Goal: Information Seeking & Learning: Learn about a topic

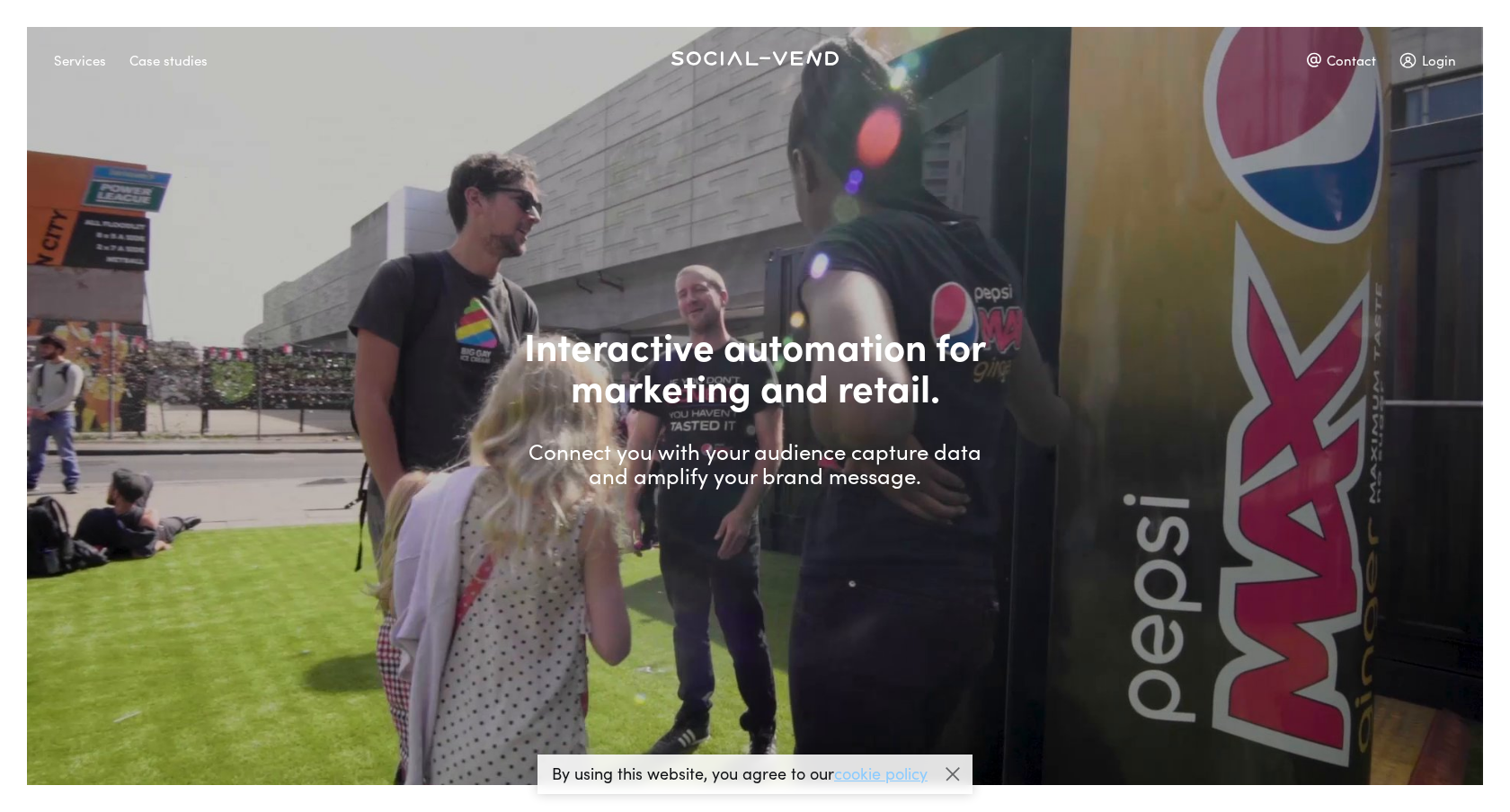
click at [956, 776] on div at bounding box center [953, 775] width 27 height 27
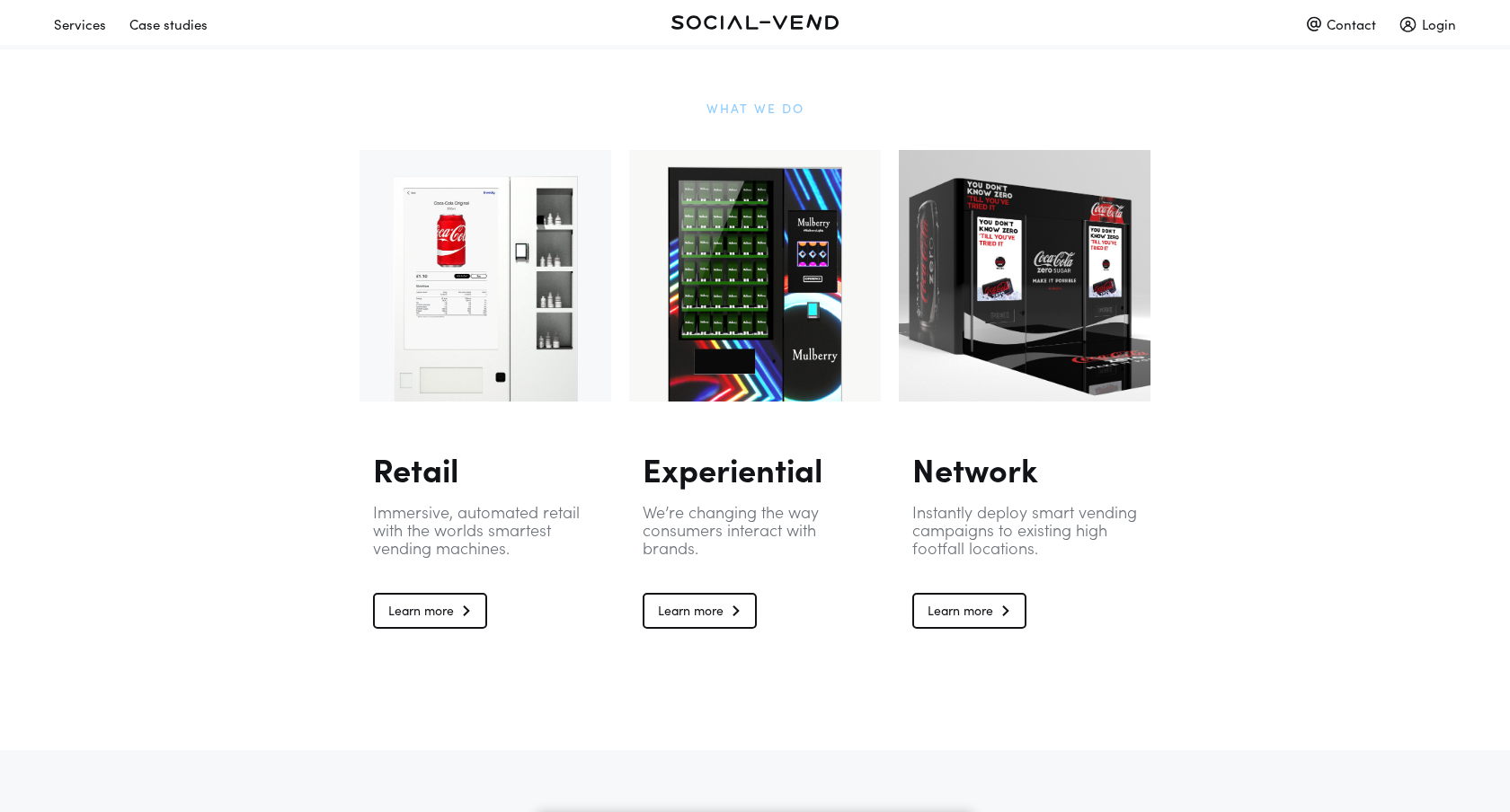
scroll to position [1146, 0]
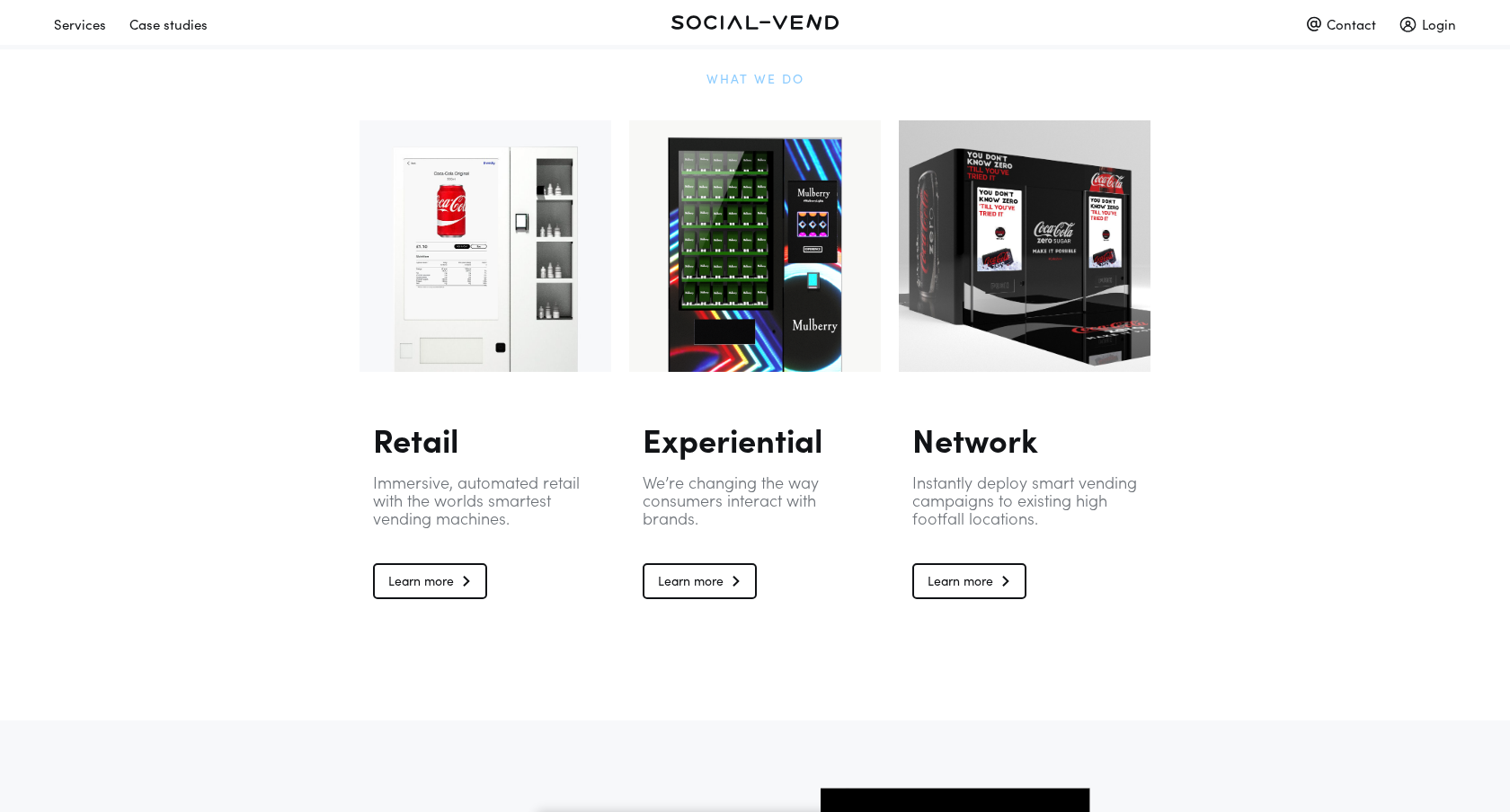
click at [726, 565] on link "Learn more" at bounding box center [700, 581] width 114 height 36
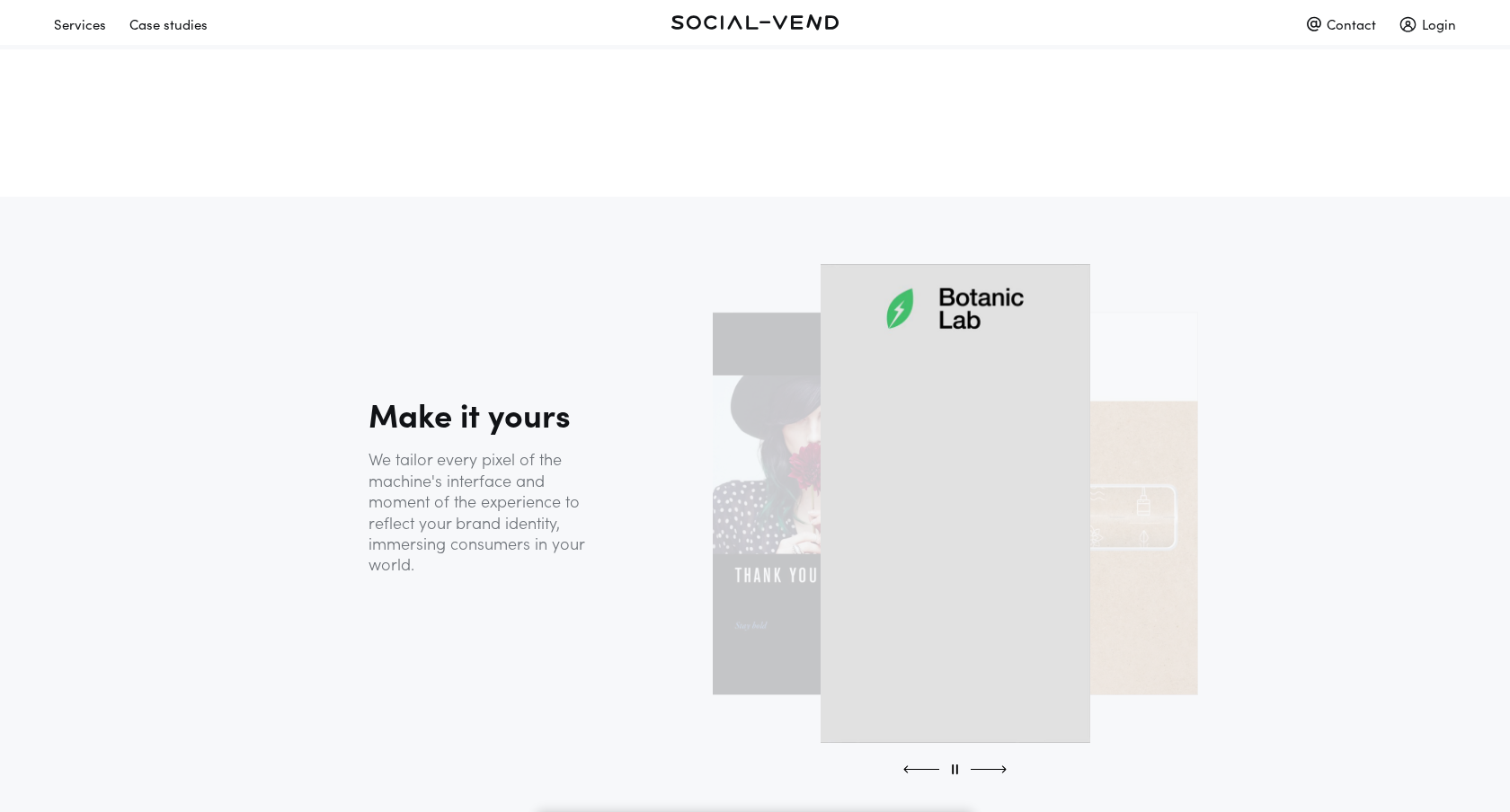
scroll to position [1559, 0]
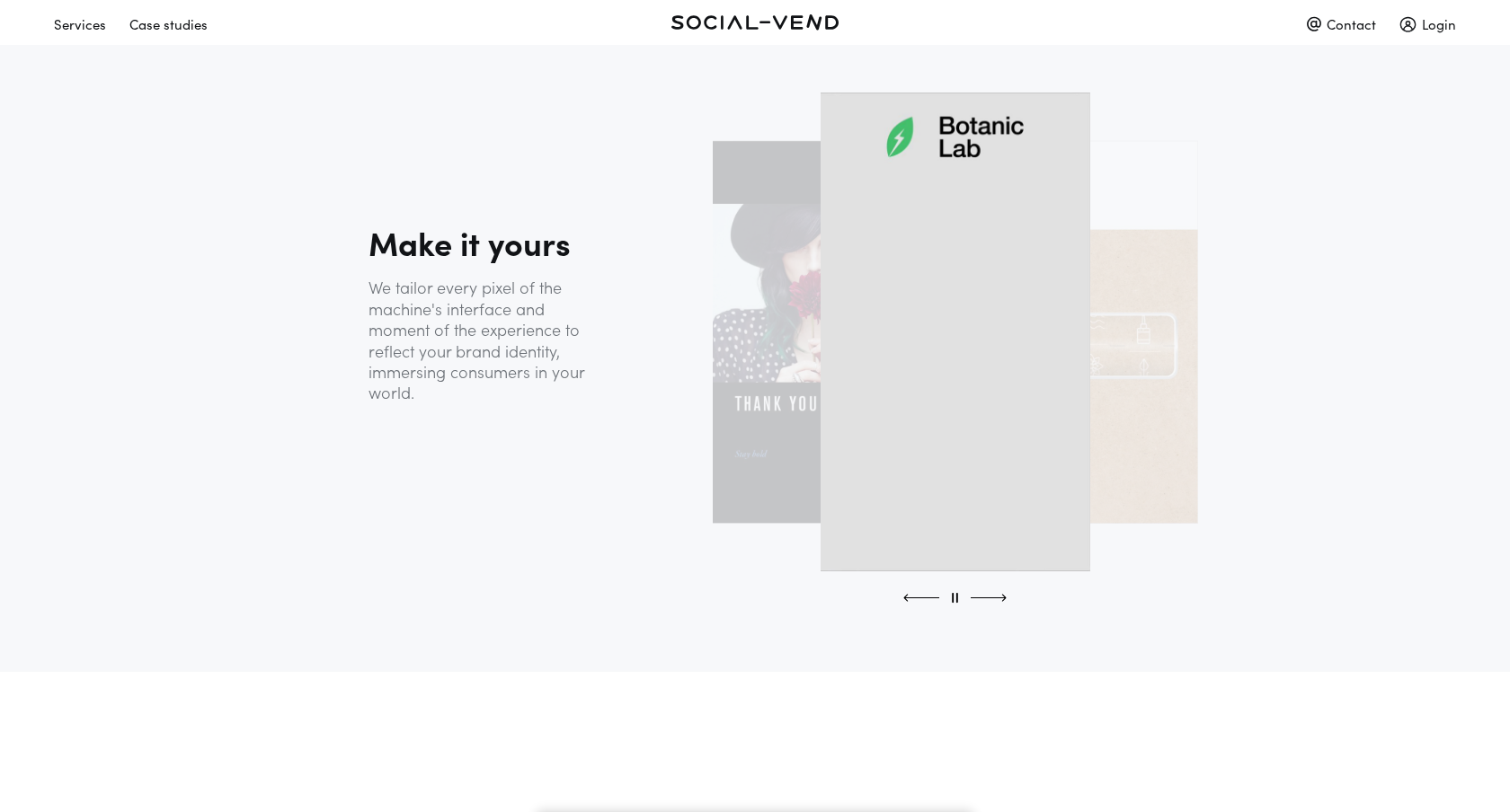
click at [997, 600] on div at bounding box center [988, 598] width 36 height 14
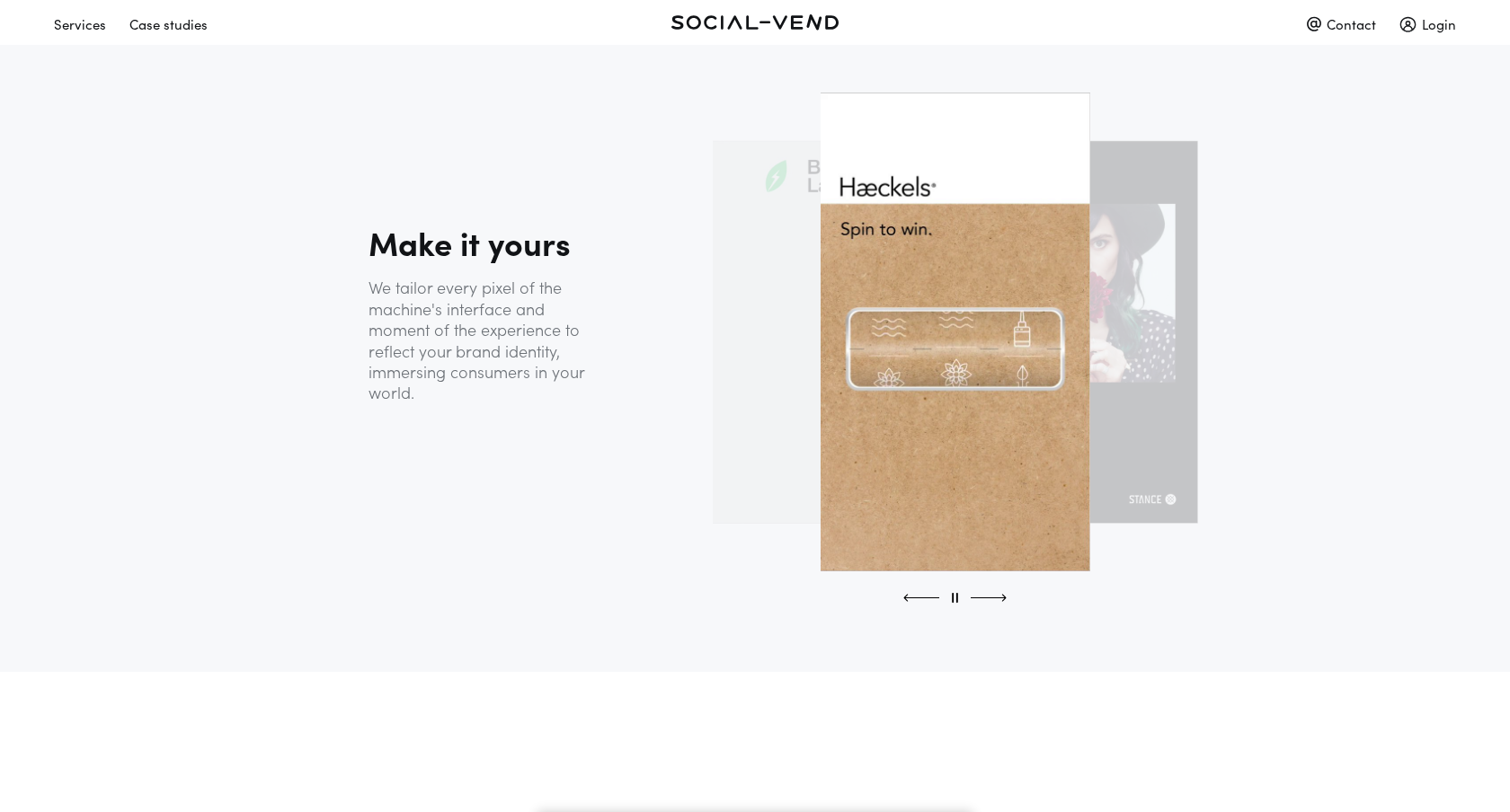
click at [997, 600] on div at bounding box center [988, 598] width 36 height 14
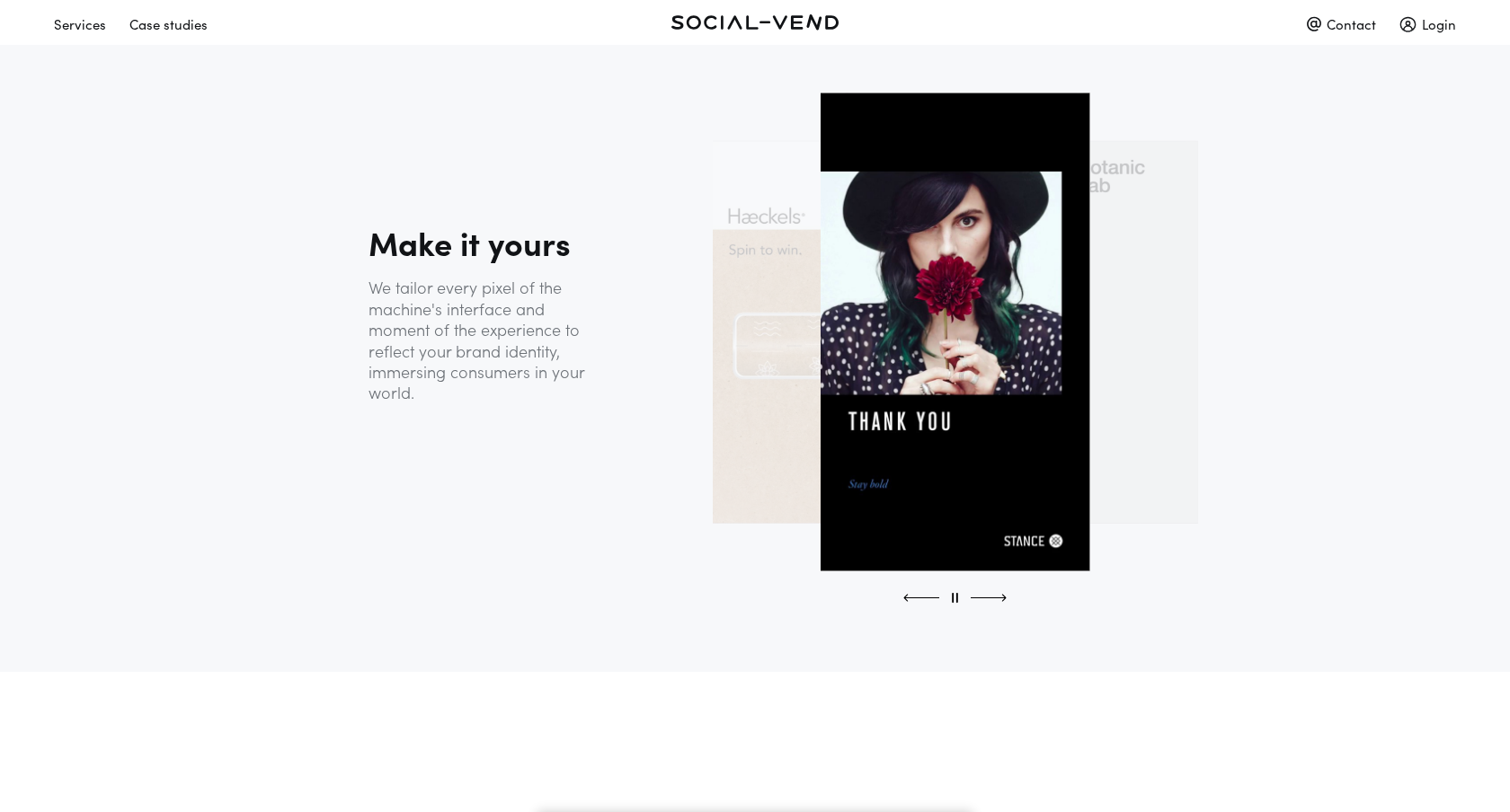
click at [997, 600] on div at bounding box center [988, 598] width 36 height 14
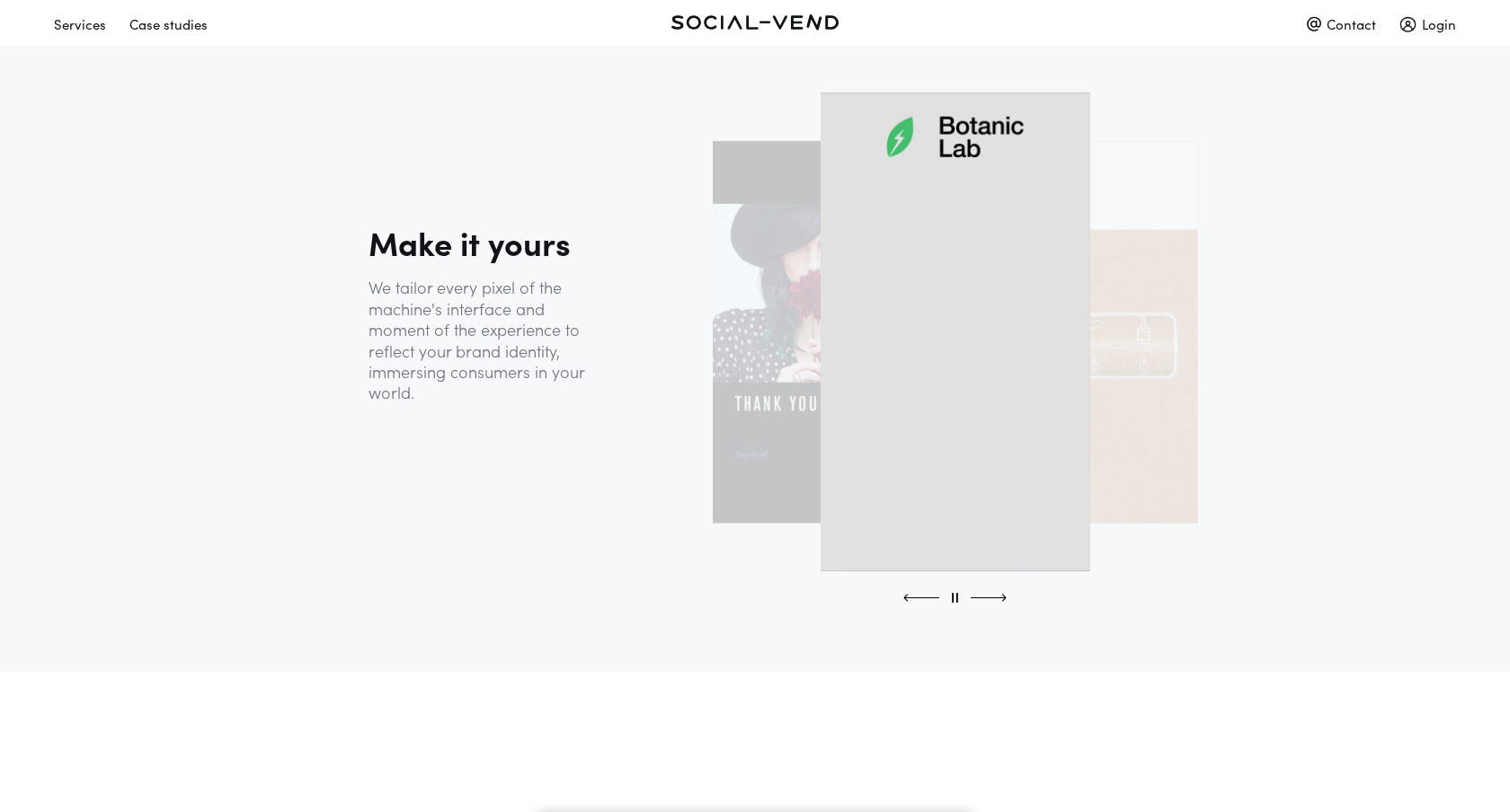
click at [997, 600] on div at bounding box center [988, 598] width 36 height 14
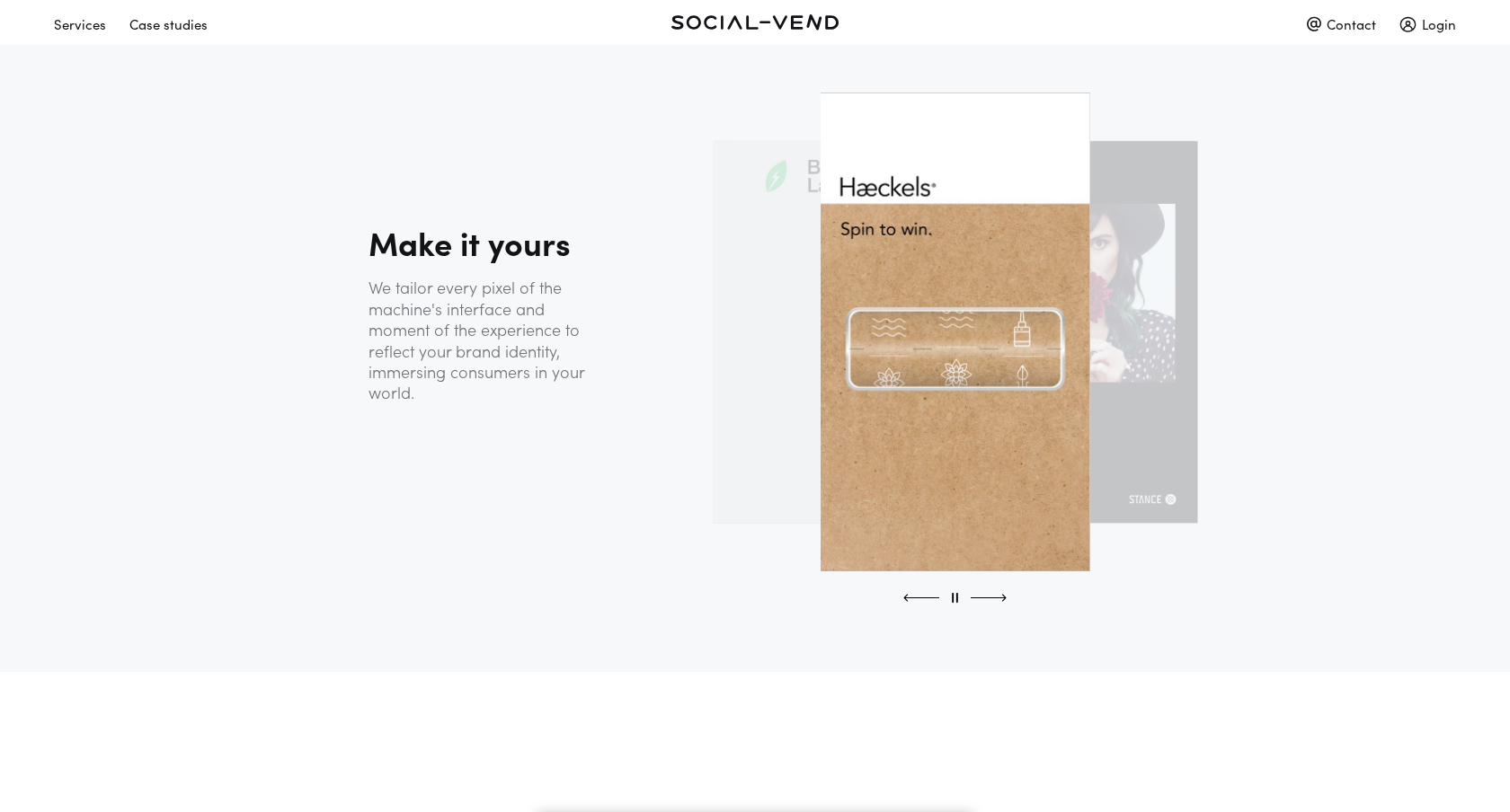
click at [997, 600] on div at bounding box center [988, 598] width 36 height 14
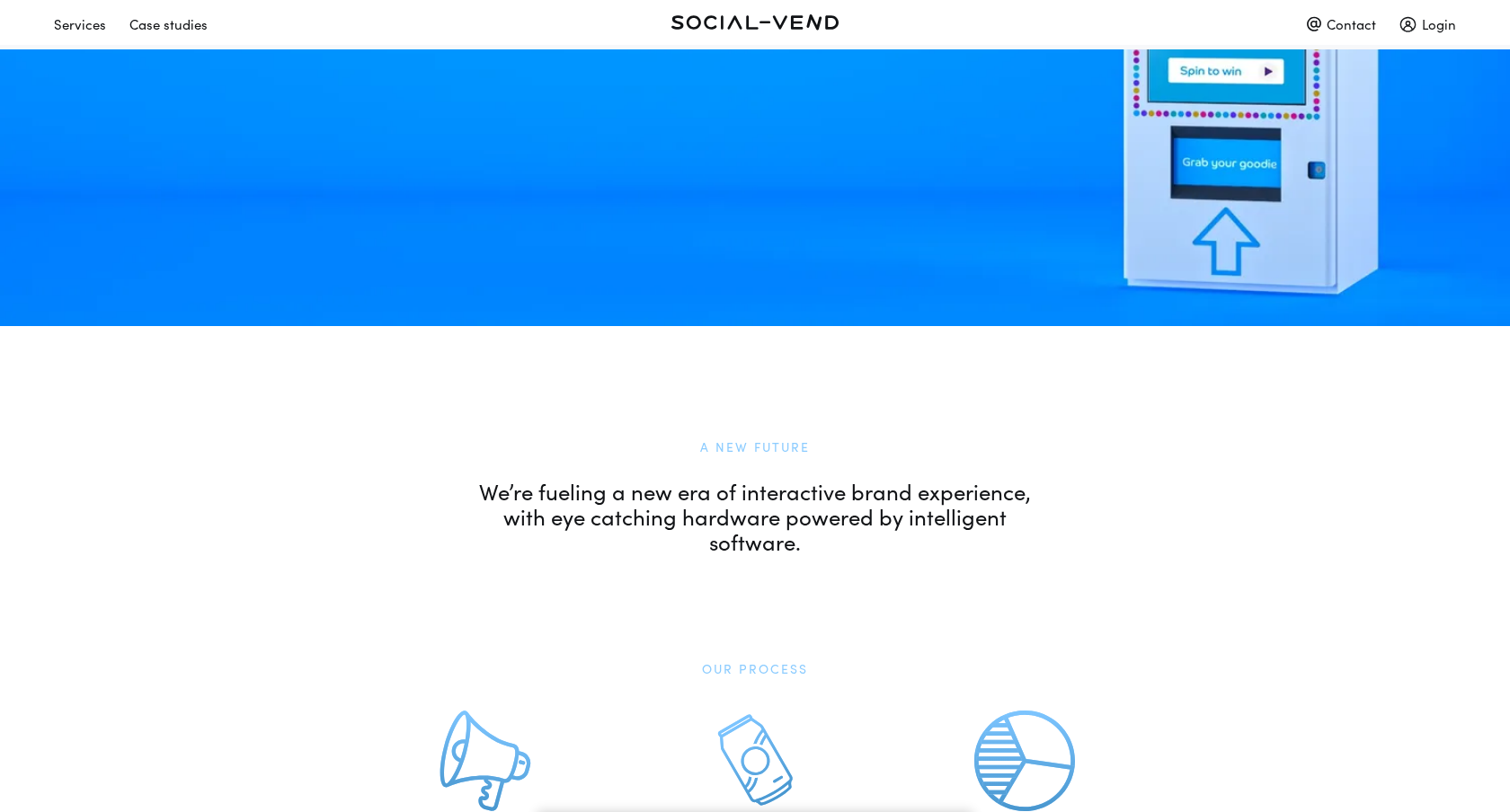
scroll to position [0, 0]
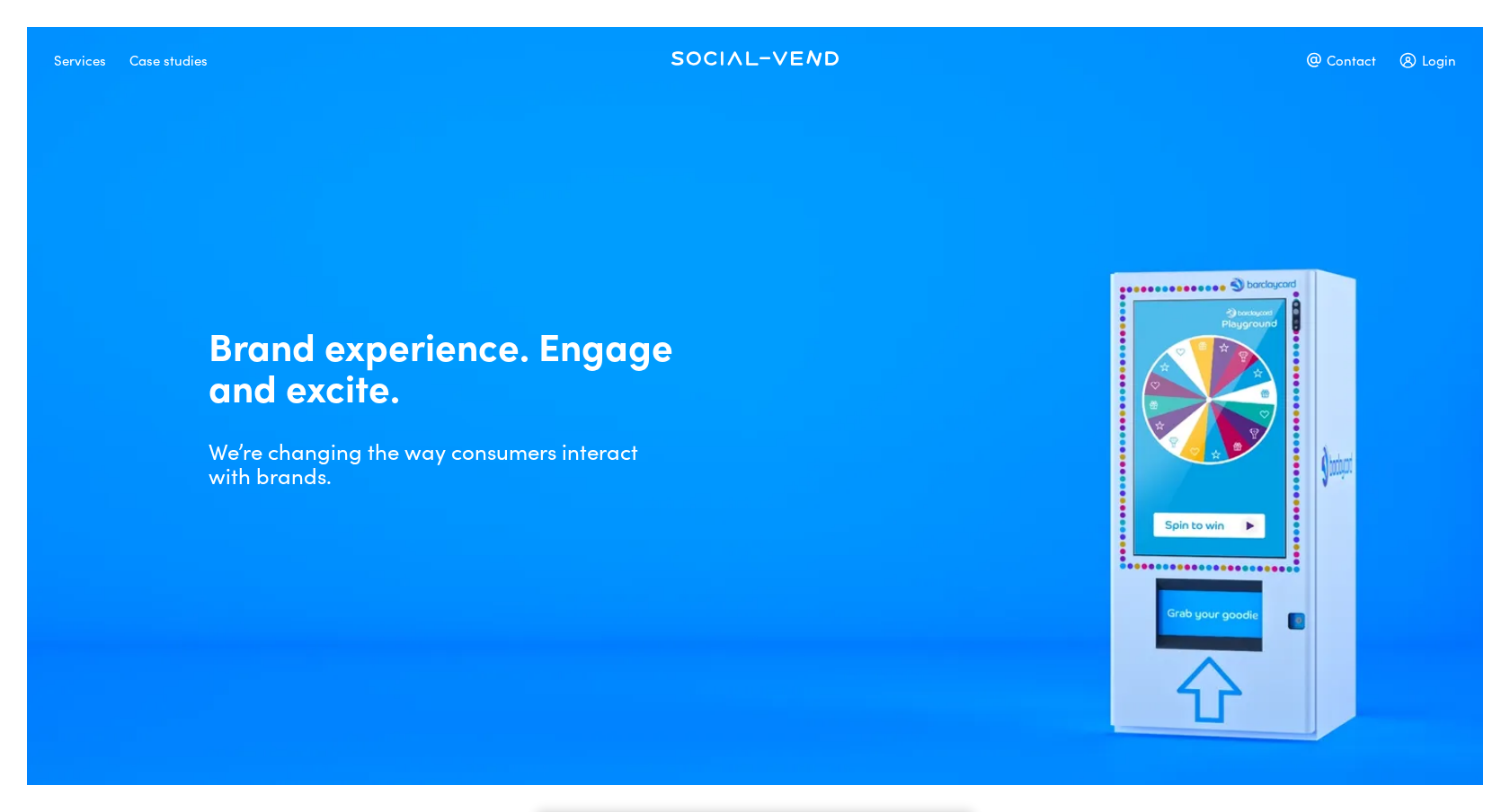
click at [695, 42] on link at bounding box center [755, 58] width 467 height 31
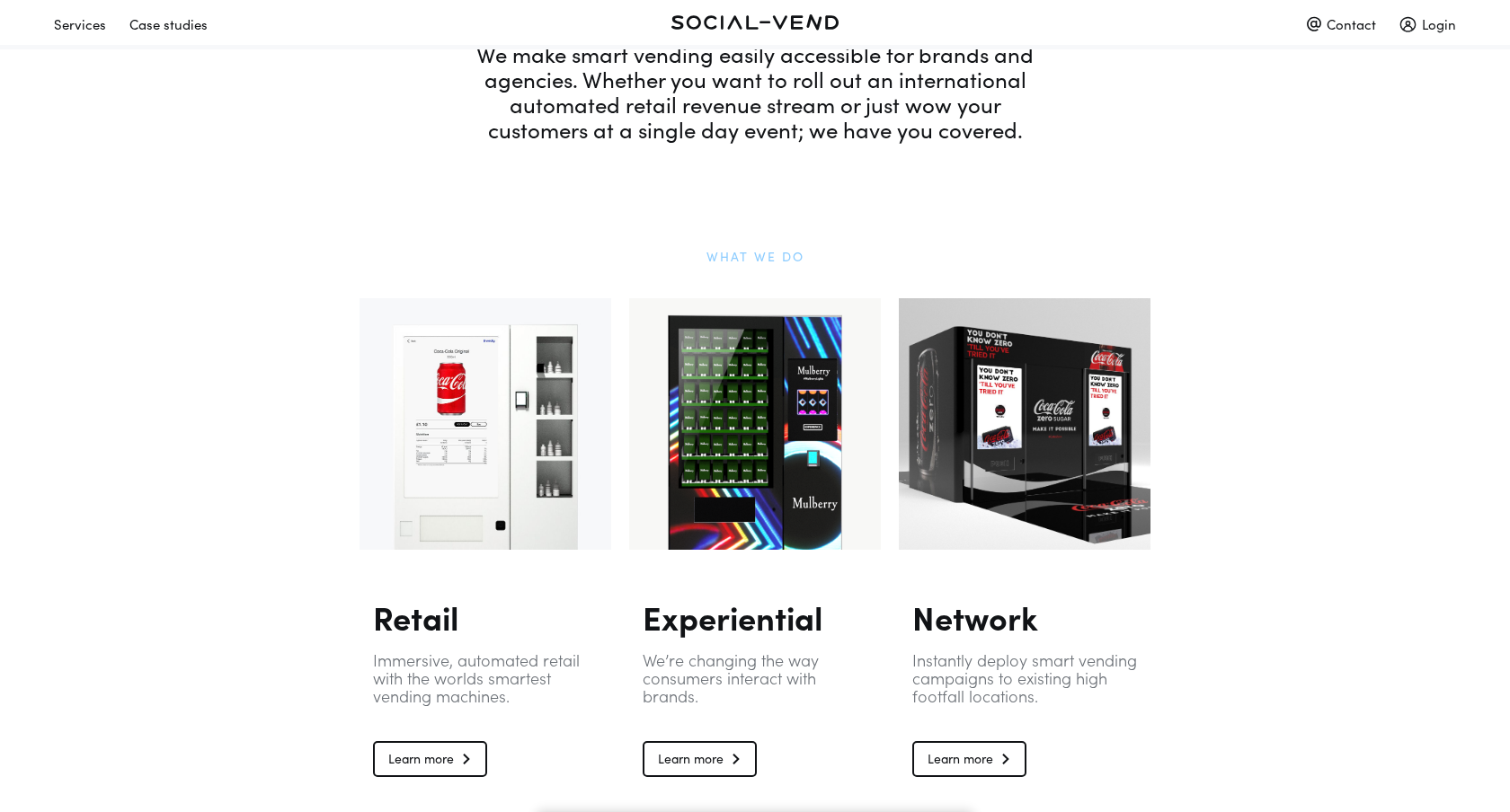
scroll to position [1060, 0]
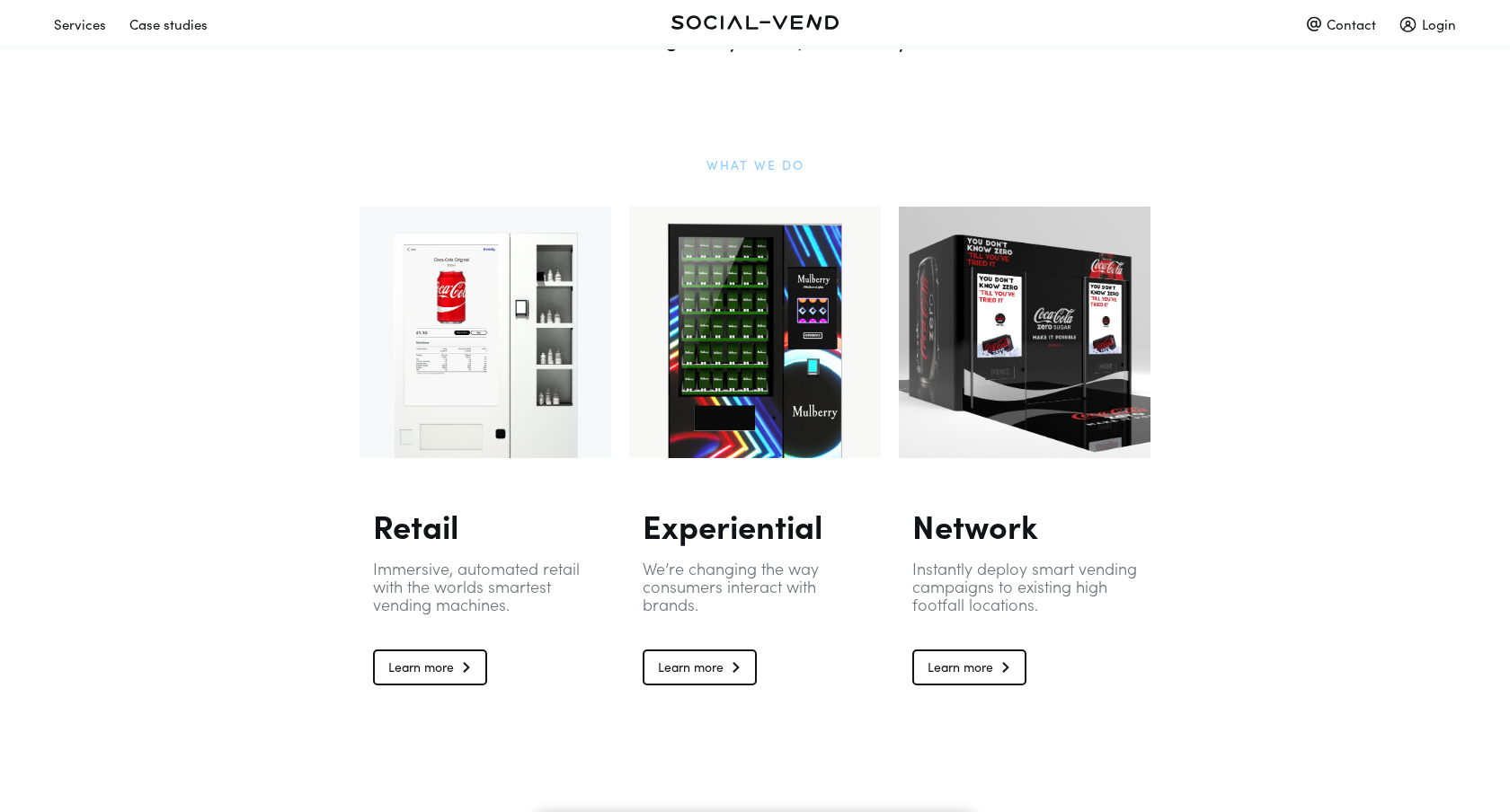
click at [455, 674] on link "Learn more" at bounding box center [430, 667] width 114 height 36
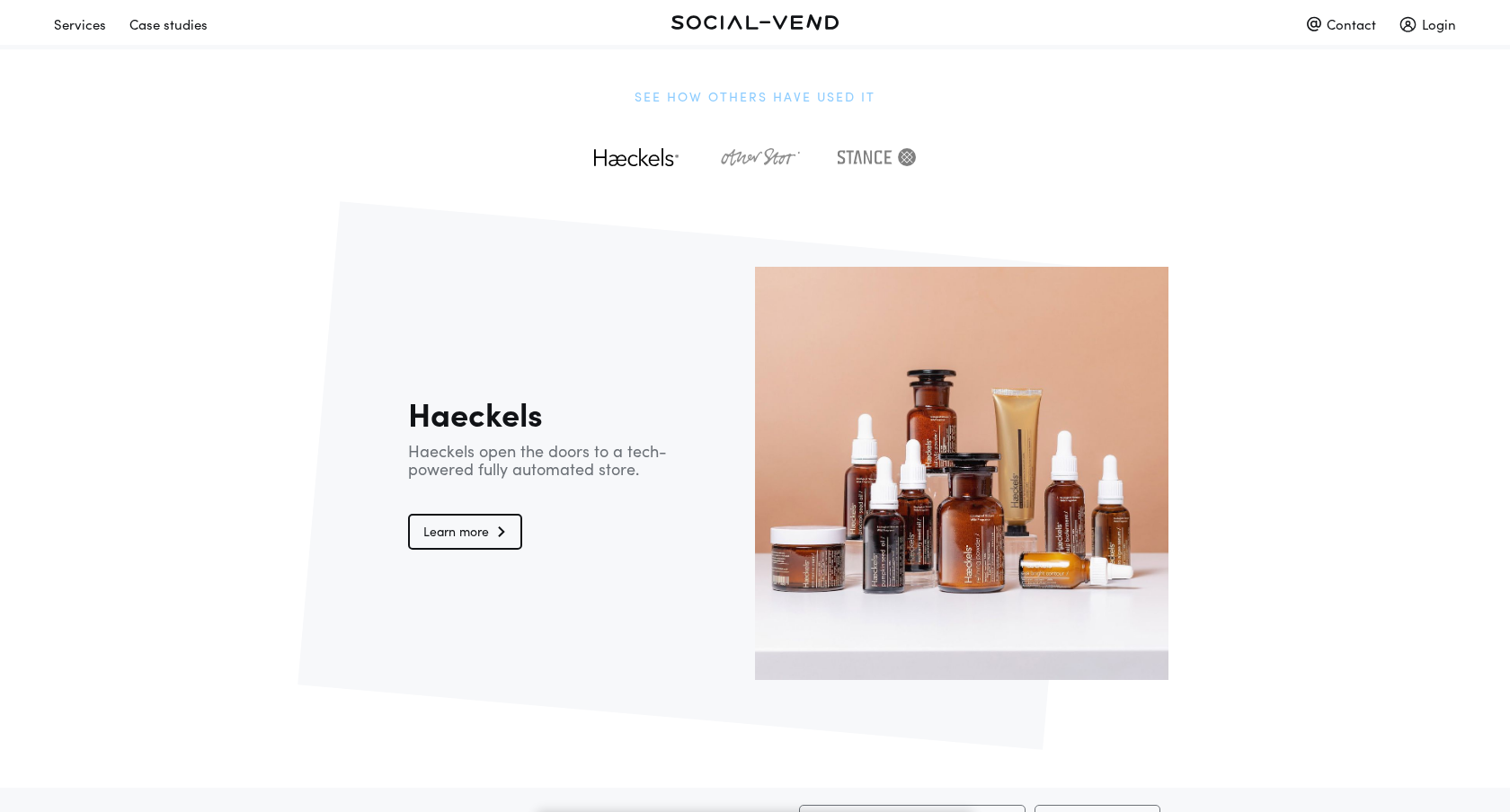
scroll to position [3724, 0]
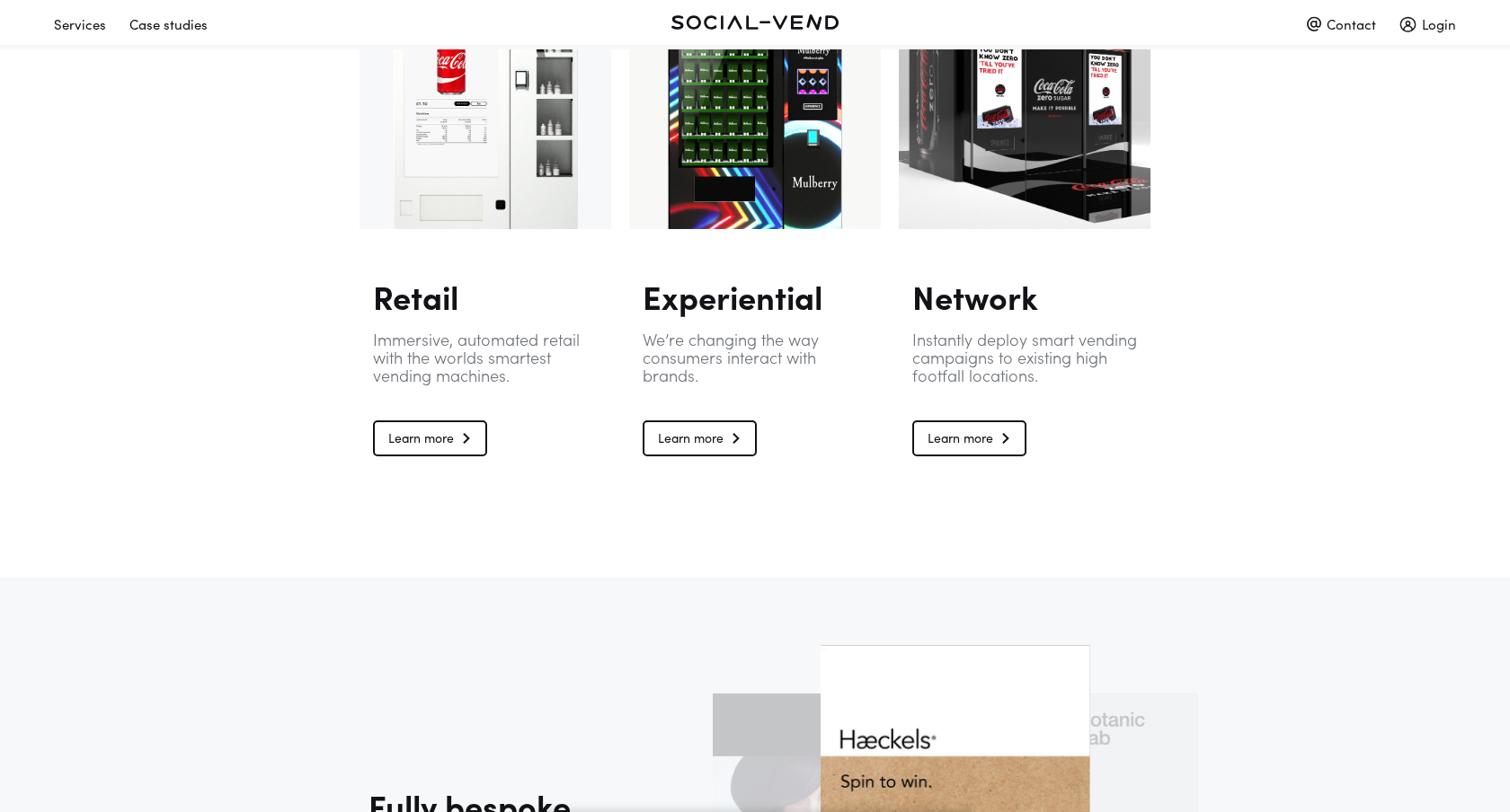
scroll to position [1205, 0]
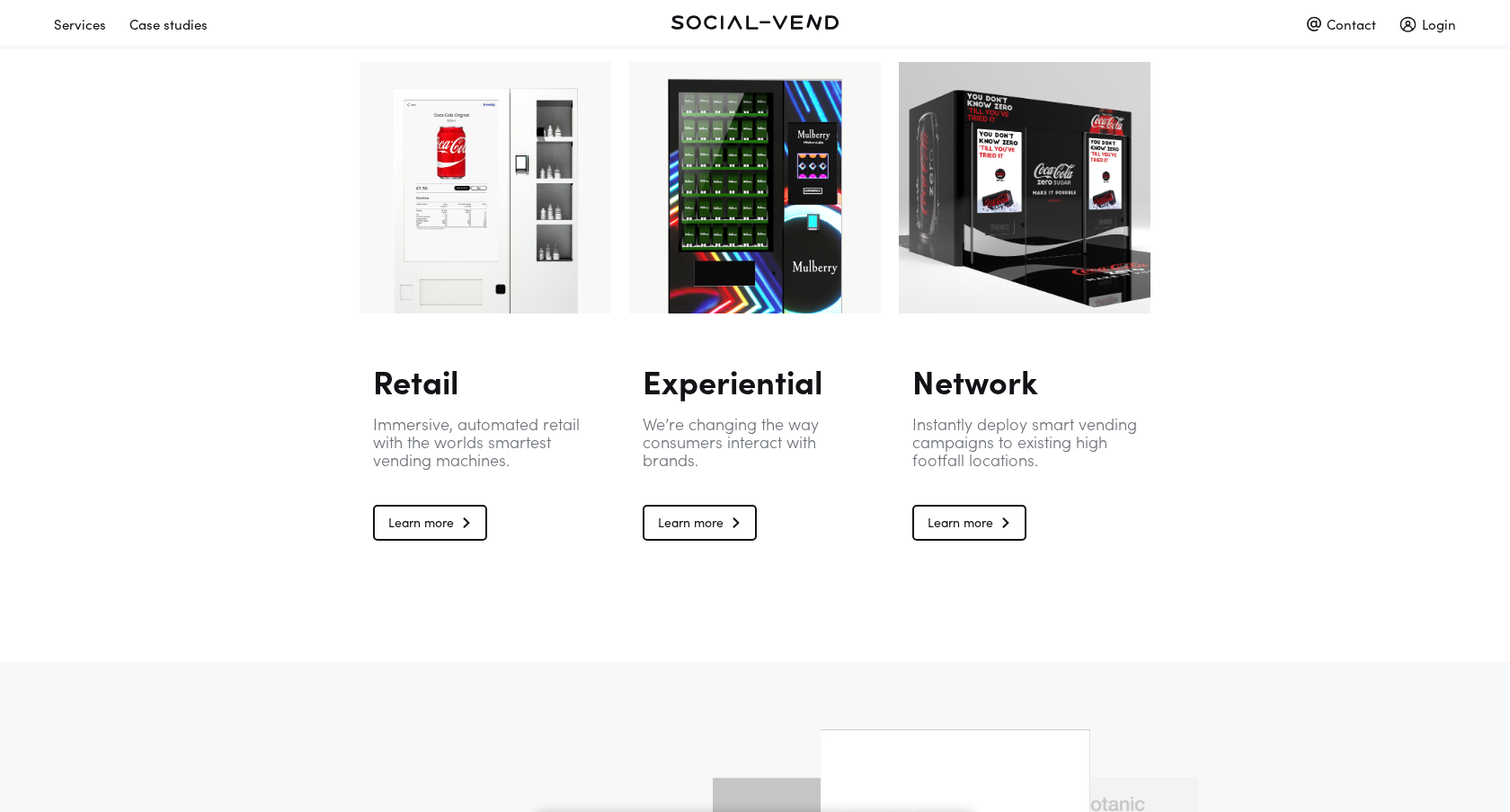
click at [945, 524] on link "Learn more" at bounding box center [969, 523] width 114 height 36
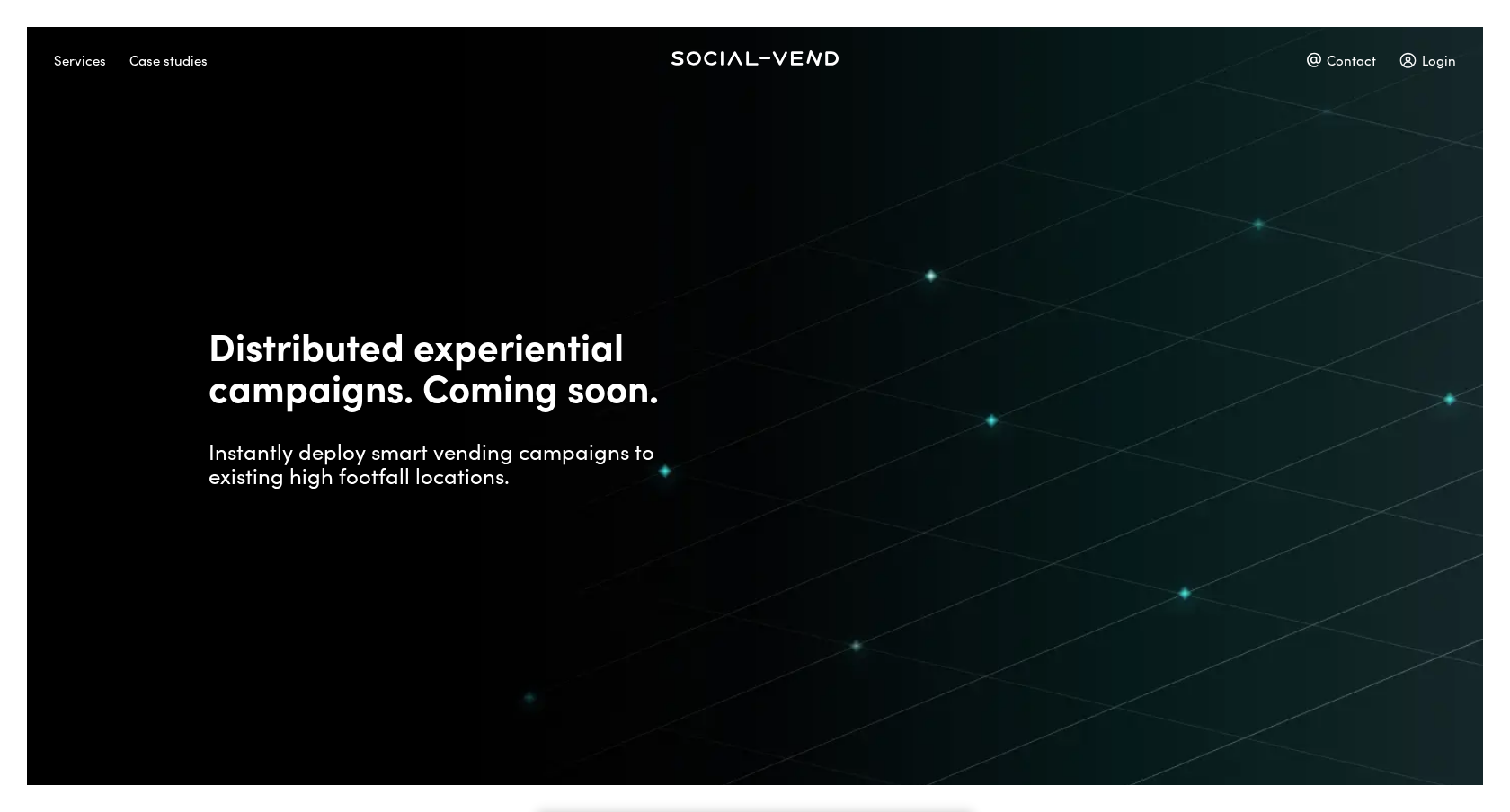
scroll to position [1205, 0]
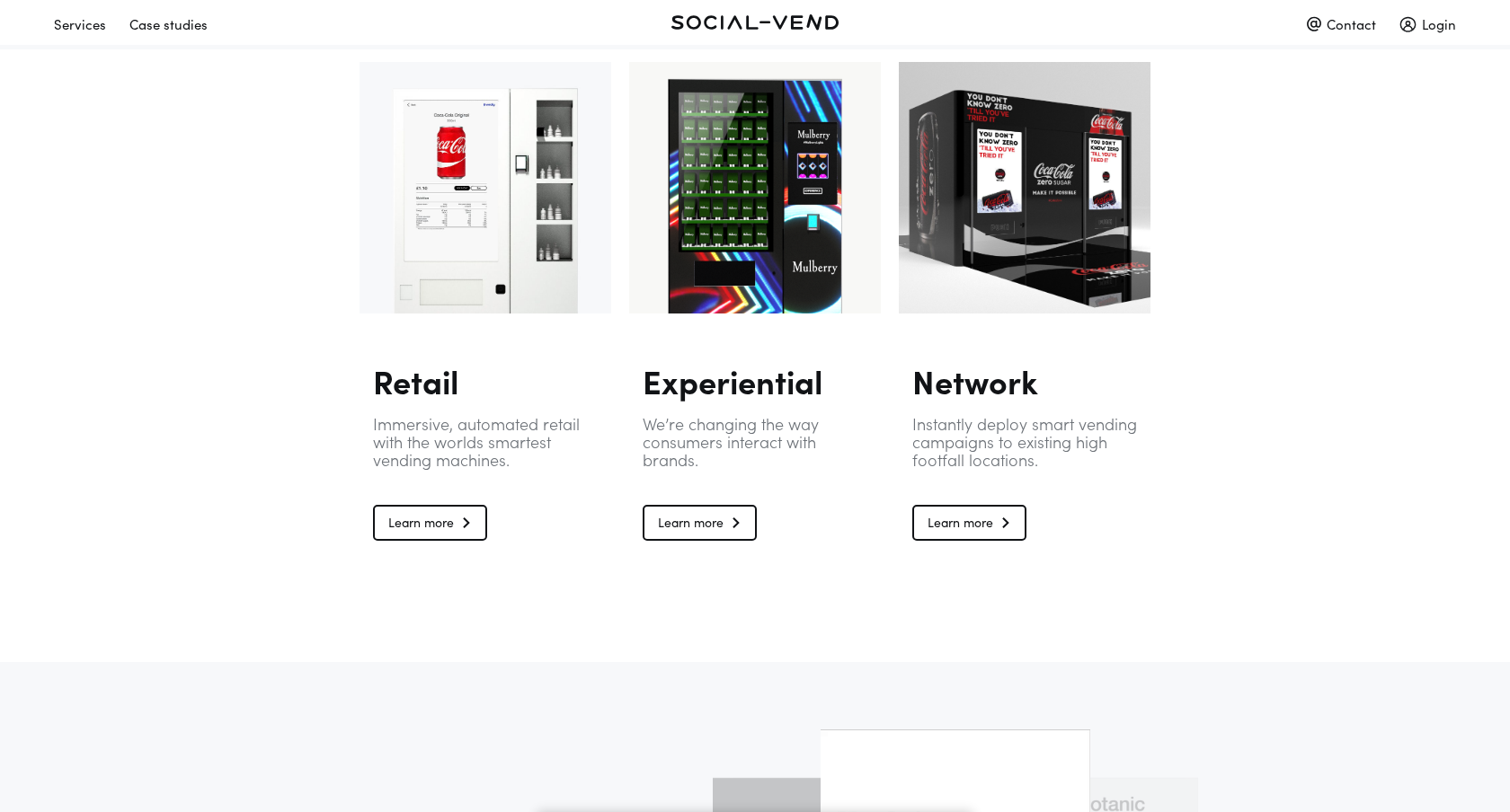
click at [165, 24] on div "Case studies" at bounding box center [168, 23] width 78 height 31
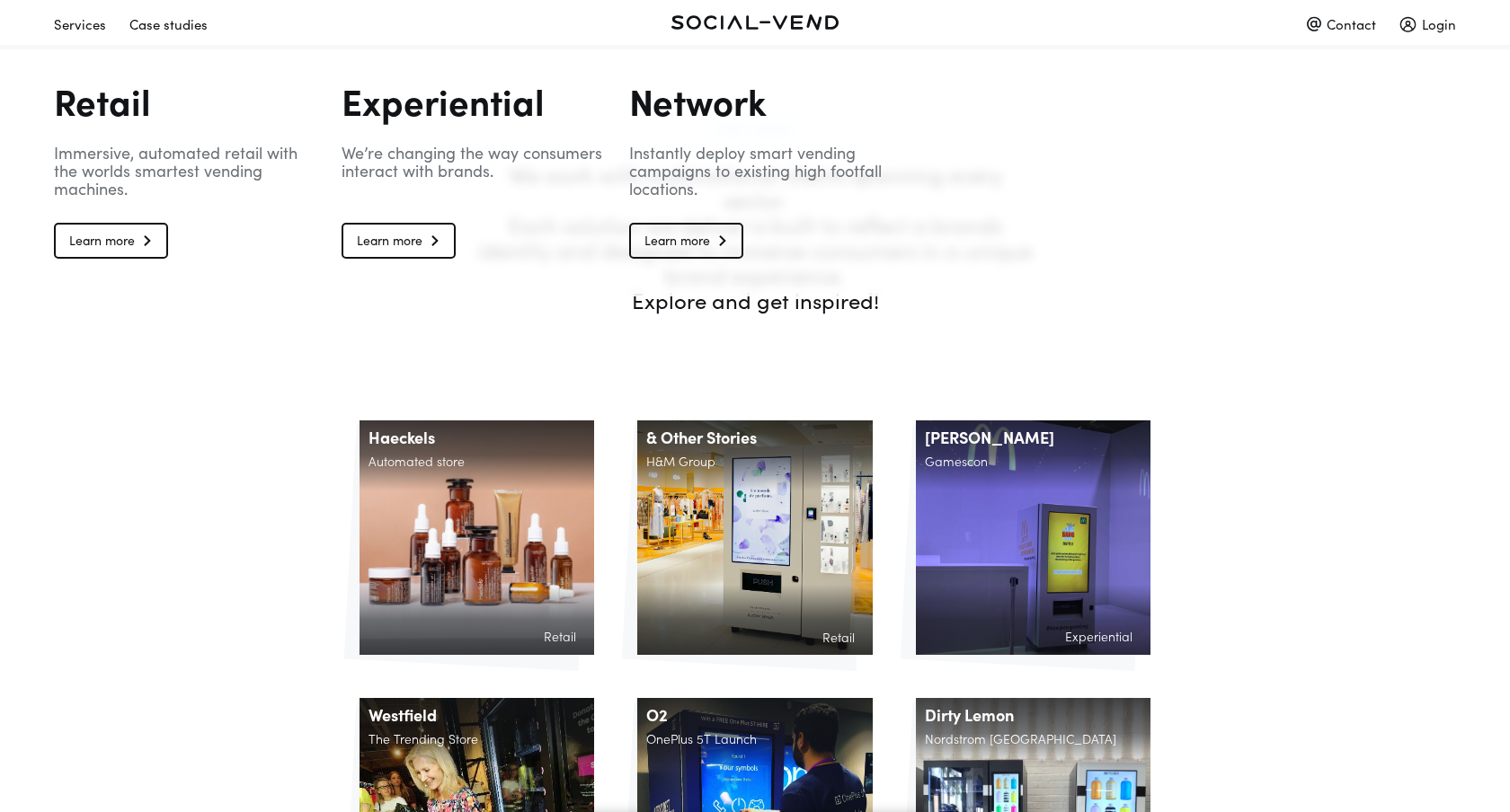
click at [47, 22] on div "Services Case studies Contact Login" at bounding box center [755, 4] width 1510 height 81
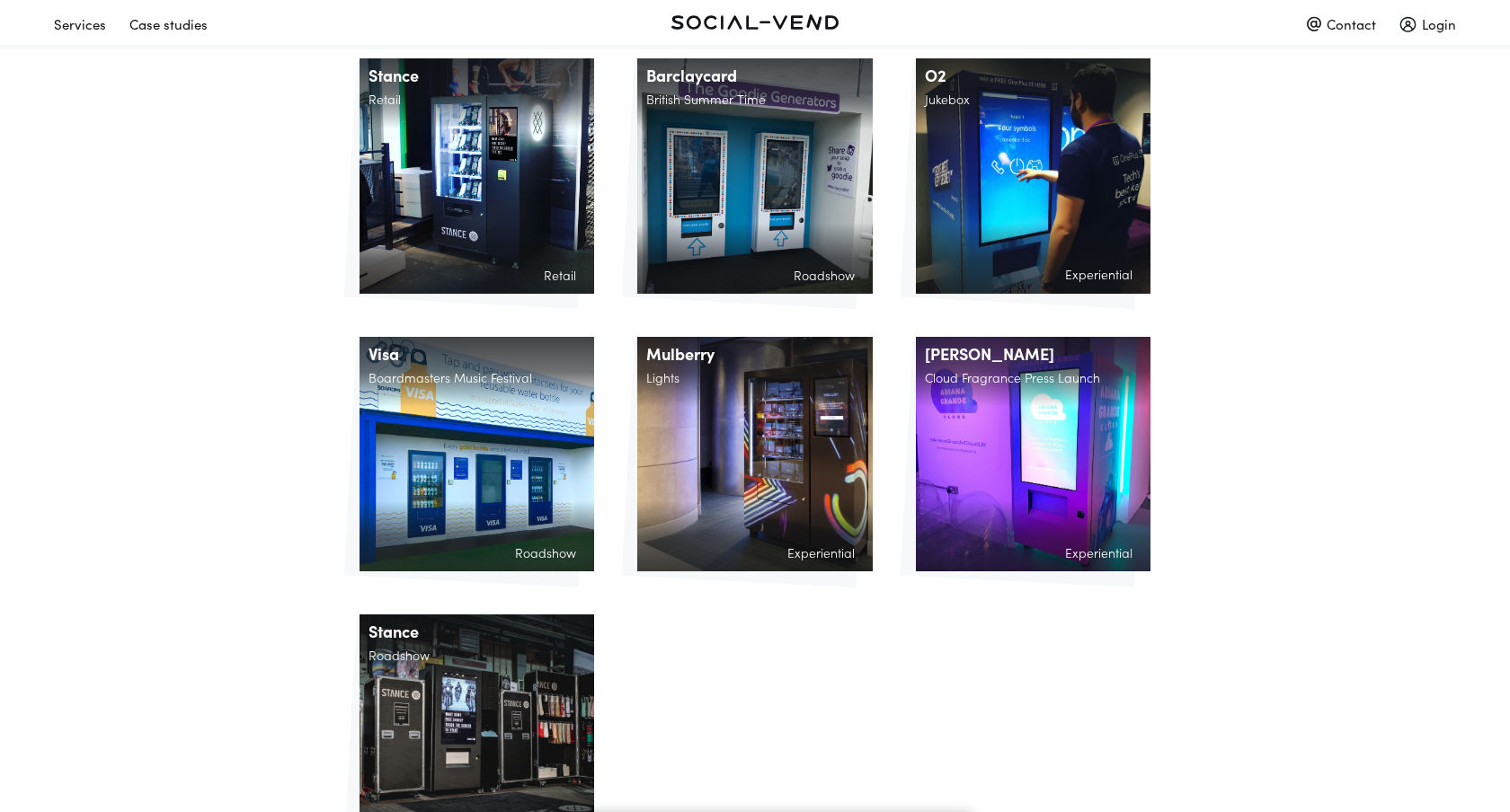
scroll to position [1493, 0]
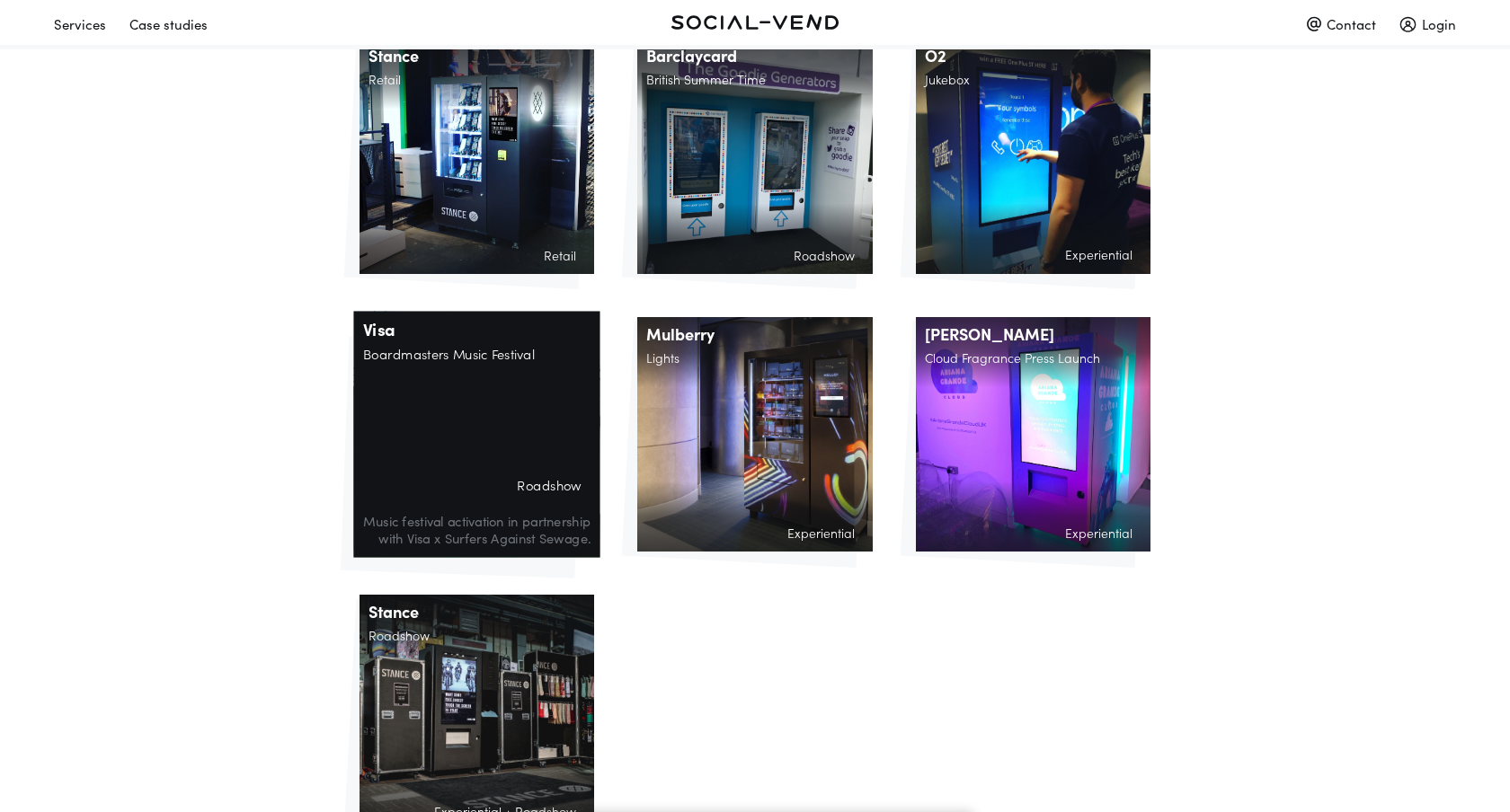
click at [467, 478] on aside "Roadshow Music festival activation in partnership with Visa x Surfers Against S…" at bounding box center [476, 518] width 246 height 80
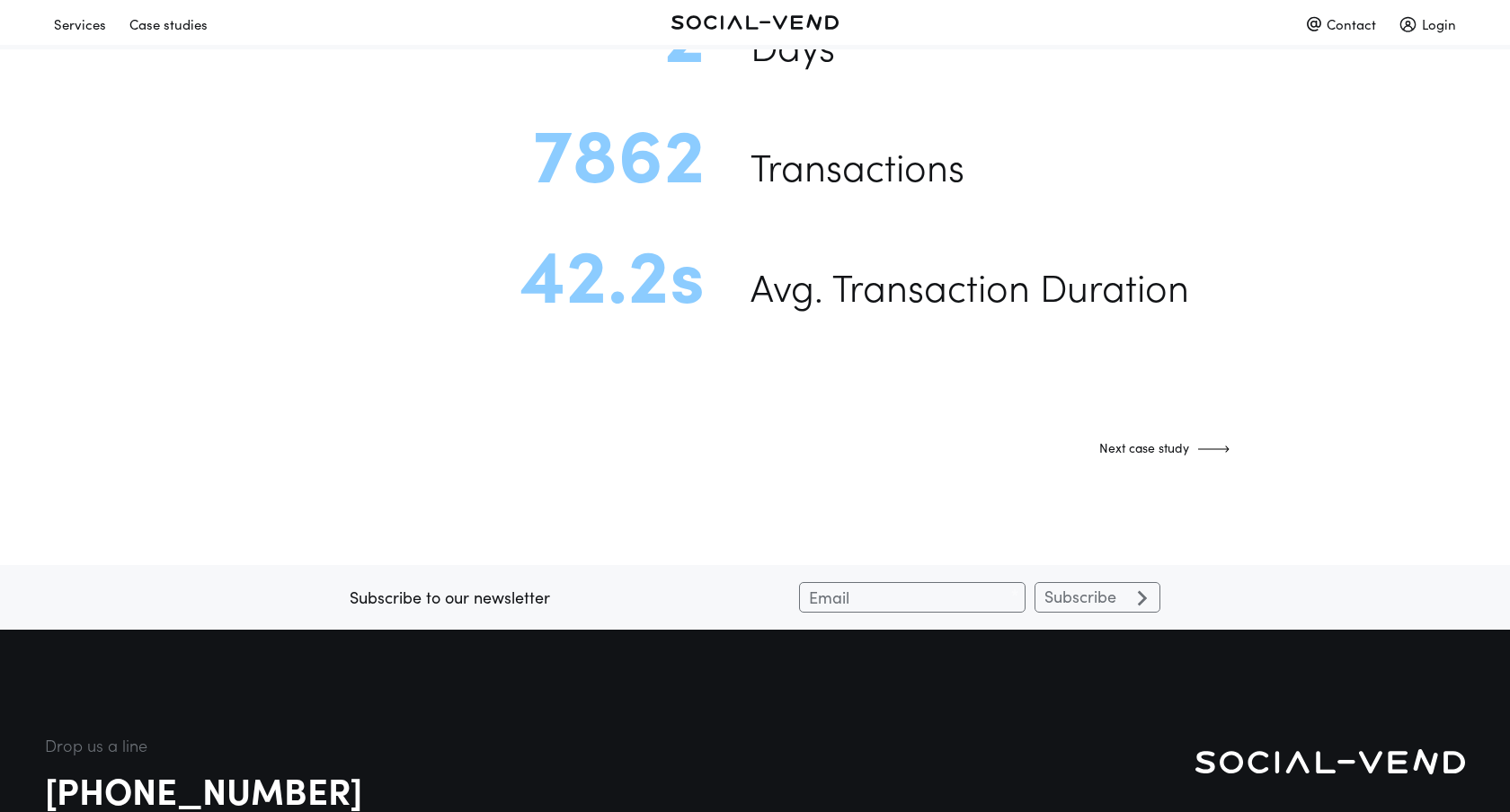
scroll to position [1740, 0]
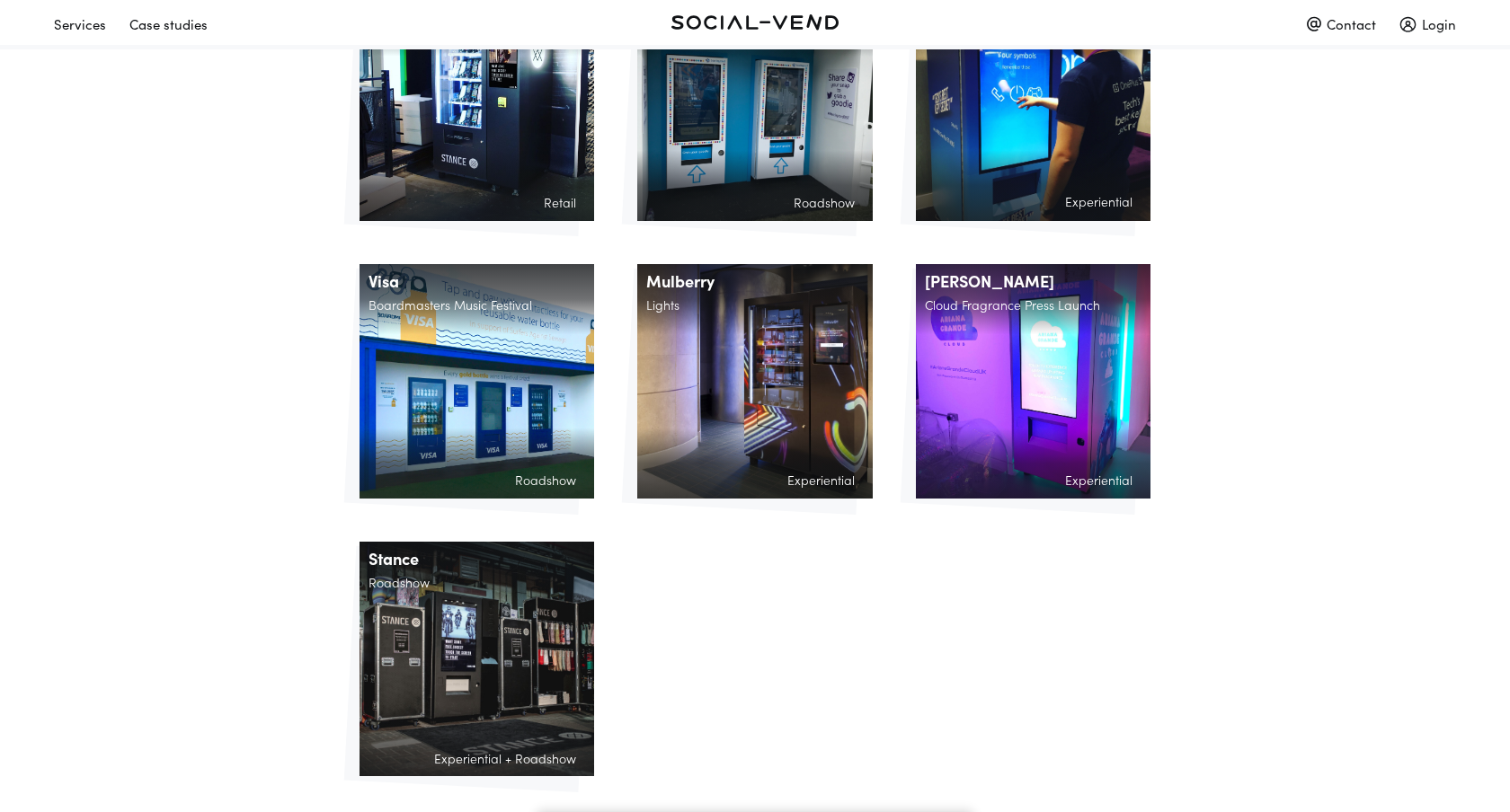
scroll to position [1556, 0]
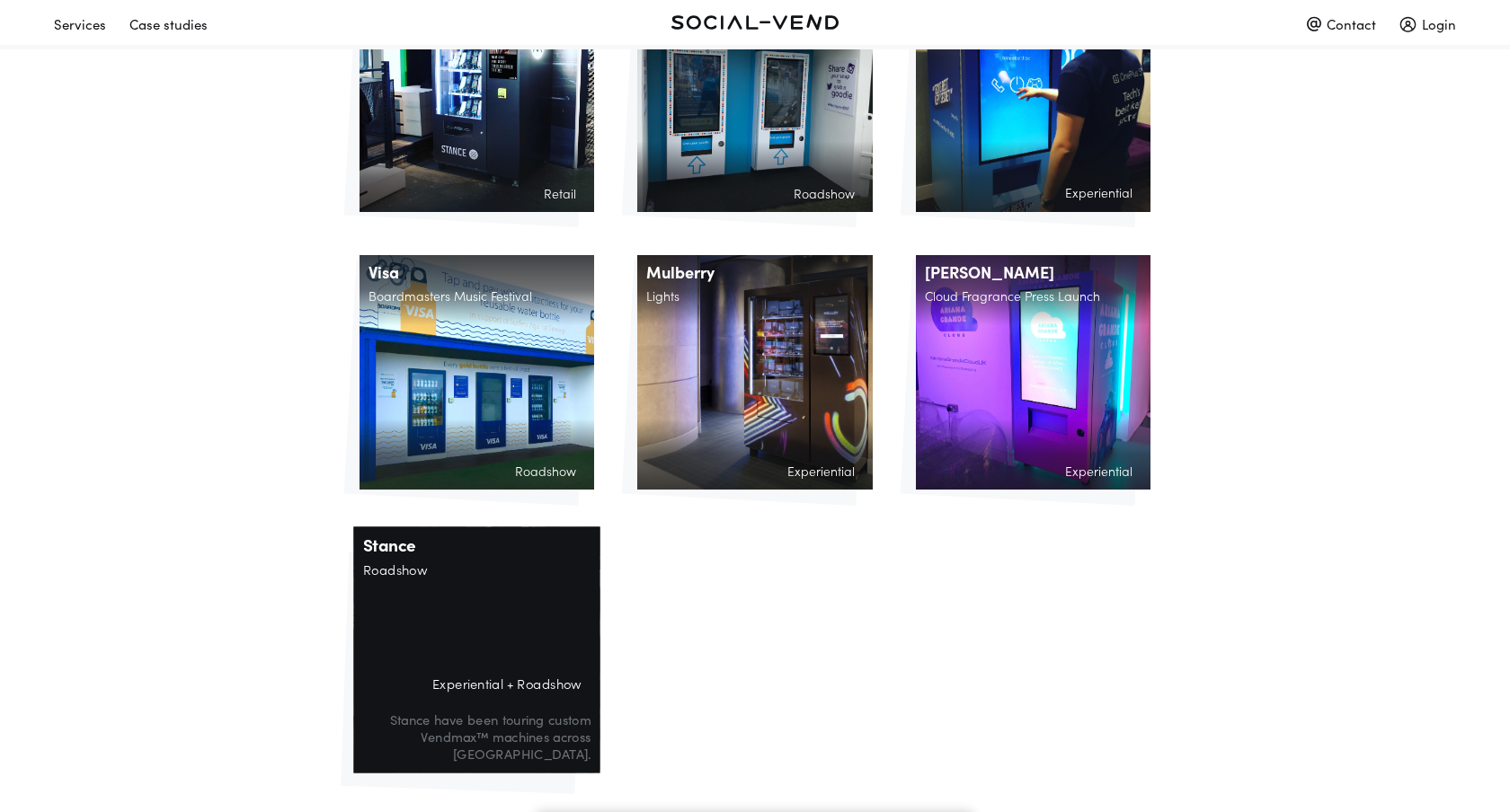
click at [398, 620] on div "Stance Roadshow Experiential + Roadshow Stance have been touring custom Vendmax…" at bounding box center [476, 651] width 246 height 246
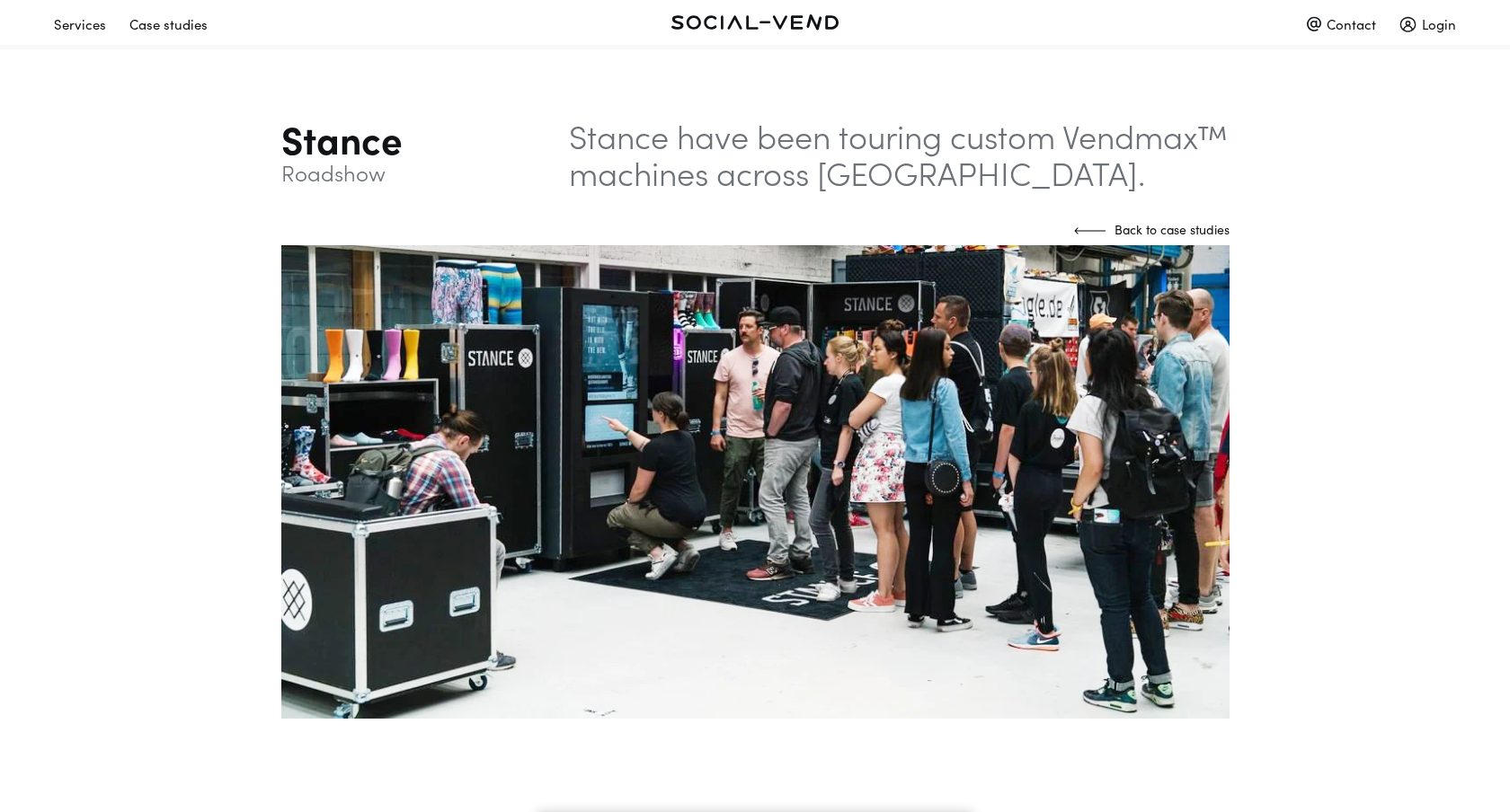
click at [635, 21] on link at bounding box center [755, 21] width 467 height 31
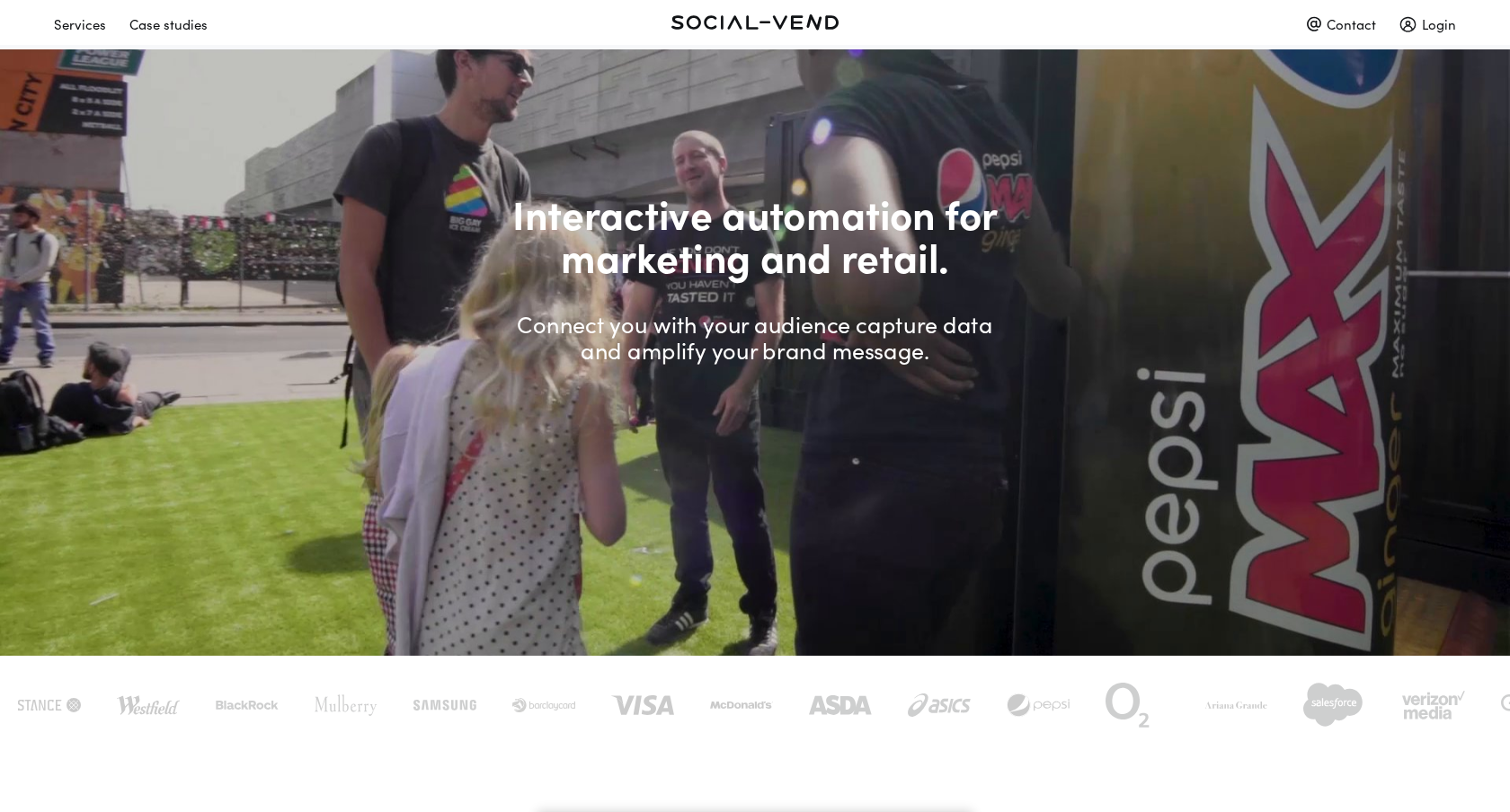
scroll to position [107, 0]
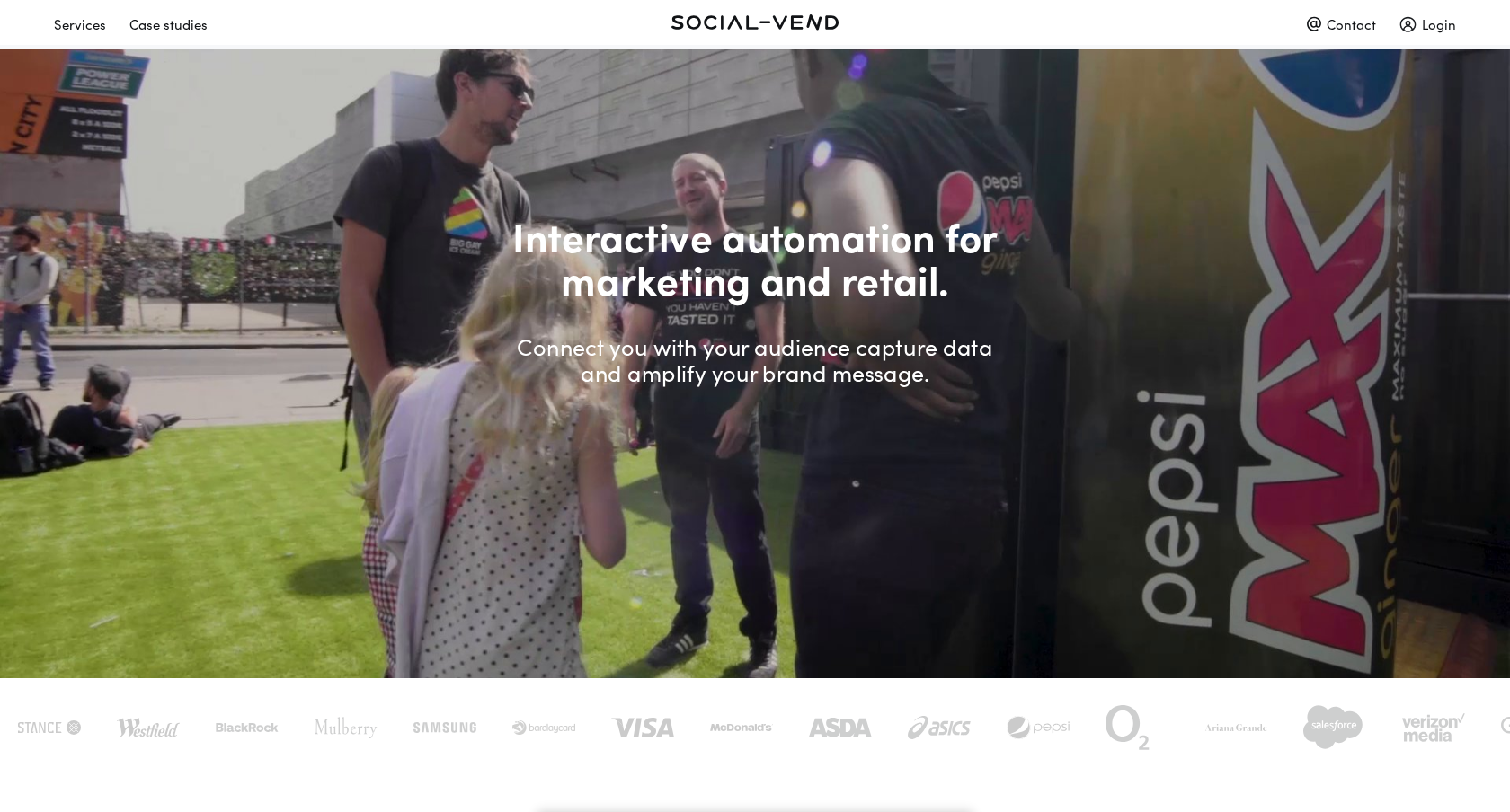
click at [157, 27] on div "Case studies" at bounding box center [168, 23] width 78 height 31
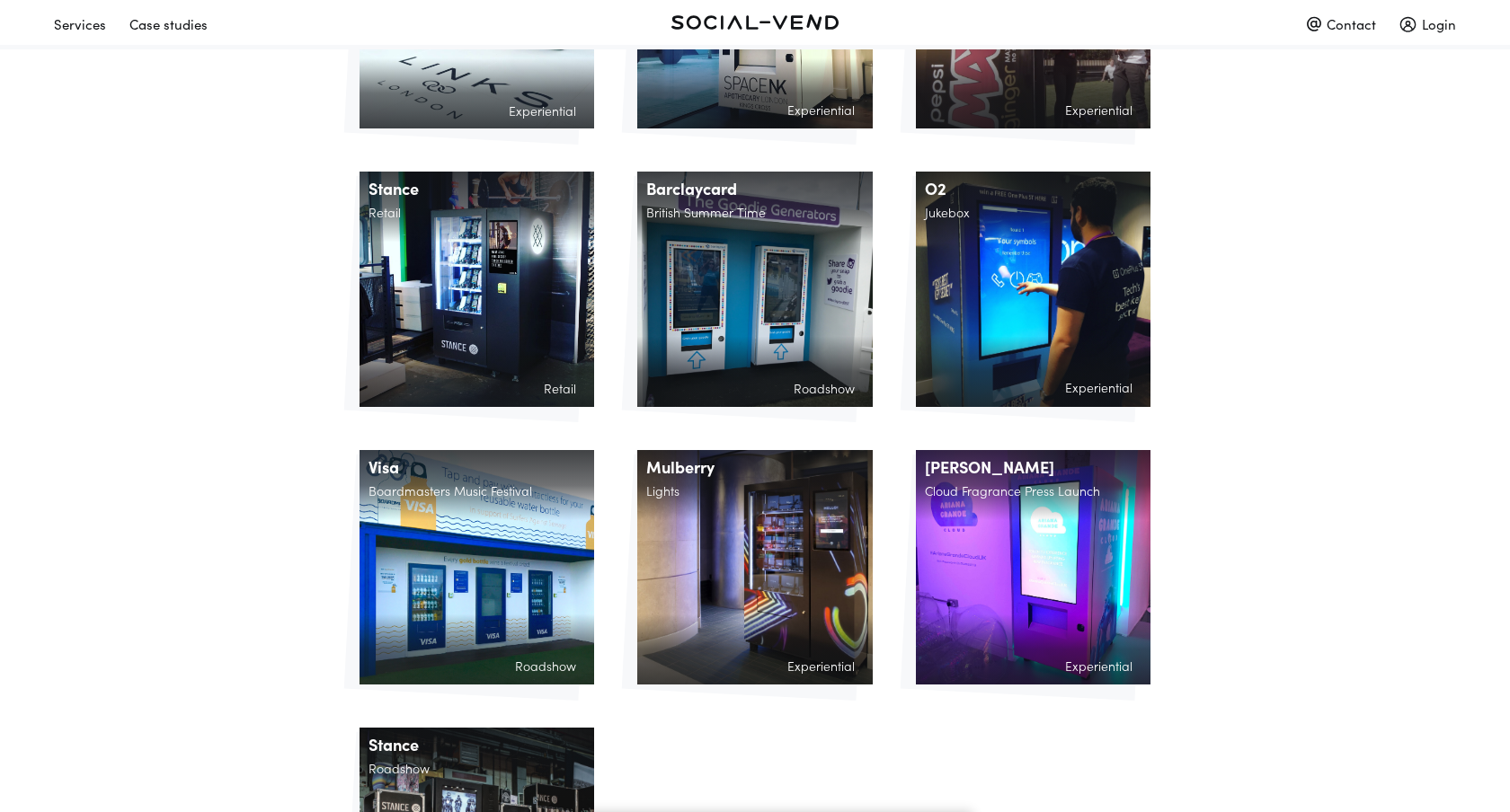
scroll to position [1427, 0]
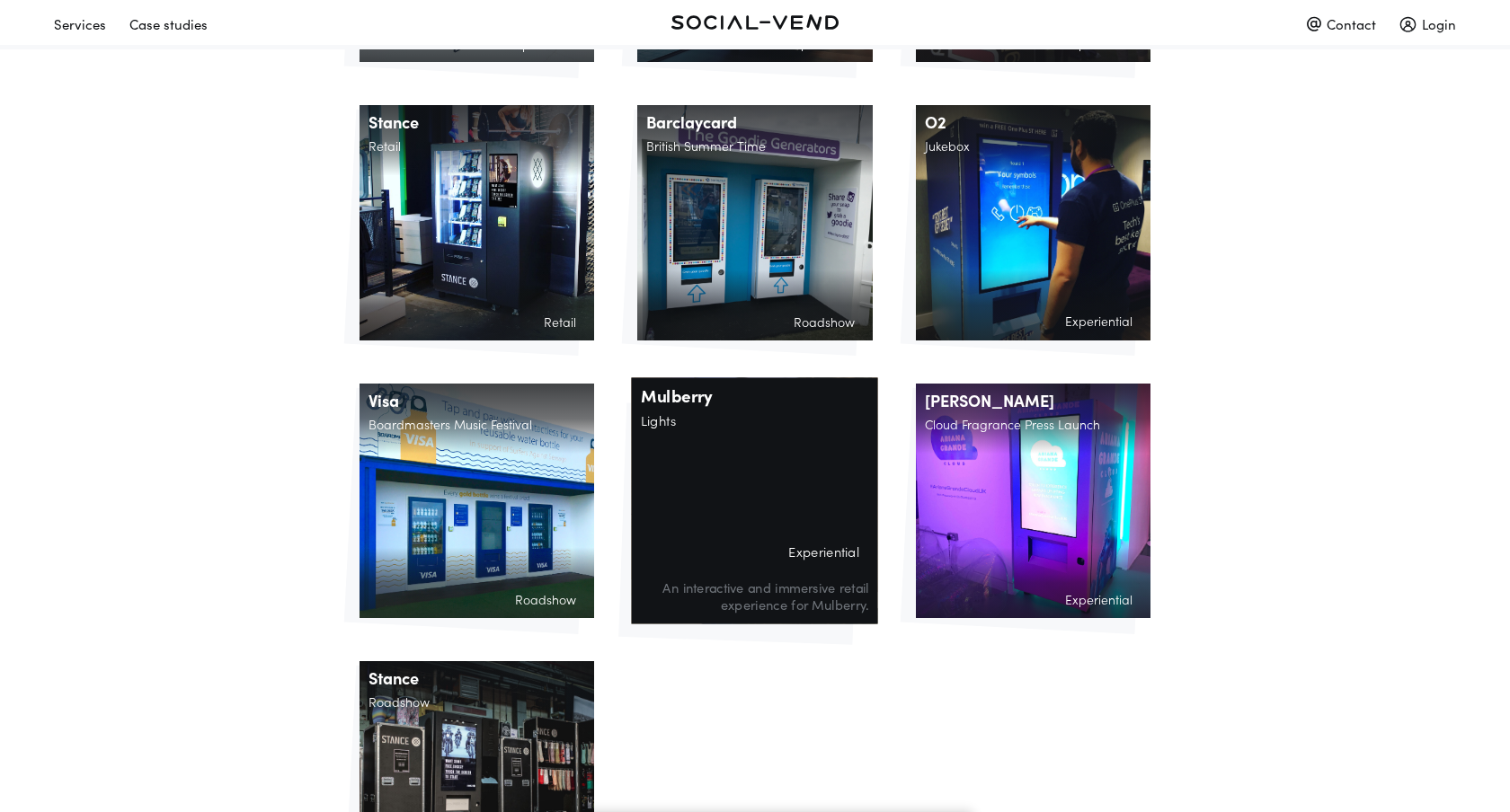
click at [696, 473] on div "Mulberry Lights Experiential An interactive and immersive retail experience for…" at bounding box center [755, 500] width 246 height 246
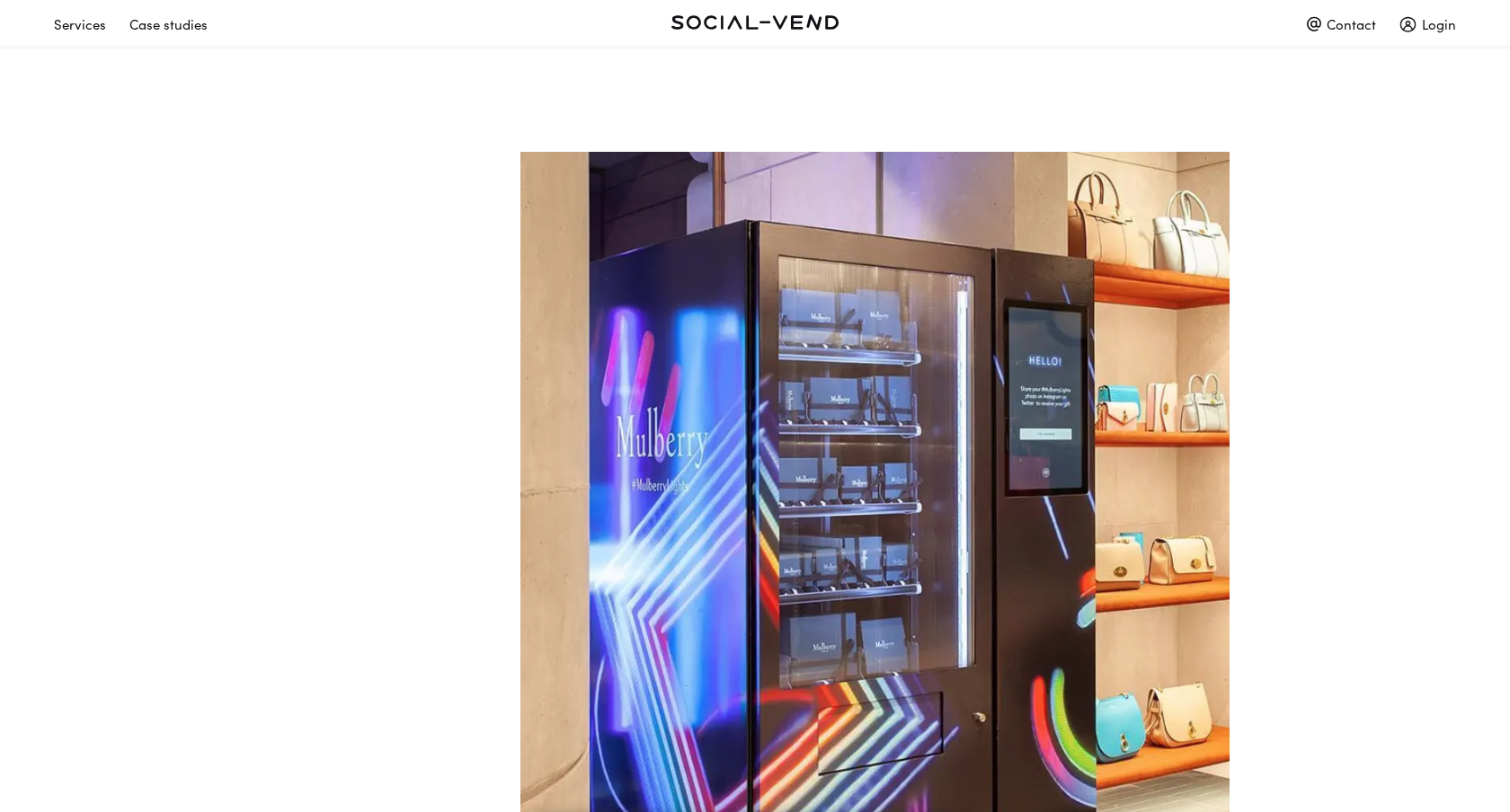
scroll to position [1359, 0]
